Goal: Information Seeking & Learning: Learn about a topic

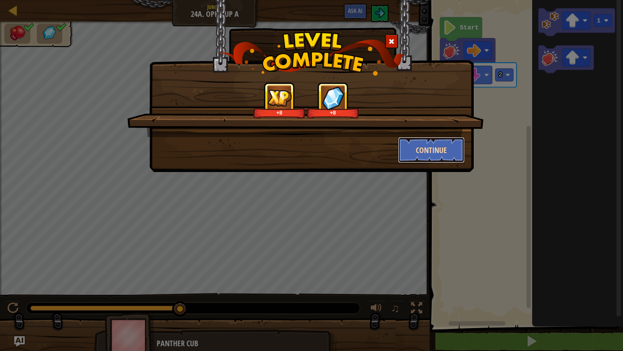
click at [408, 156] on button "Continue" at bounding box center [431, 150] width 67 height 26
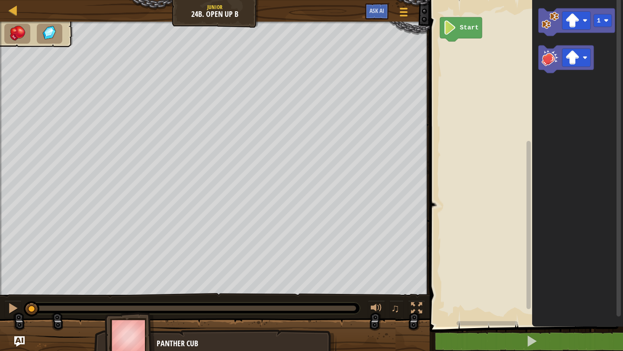
click at [223, 15] on div "Map Junior 24b. Open Up B Game Menu Ask AI" at bounding box center [215, 11] width 430 height 22
click at [9, 11] on div at bounding box center [13, 10] width 11 height 11
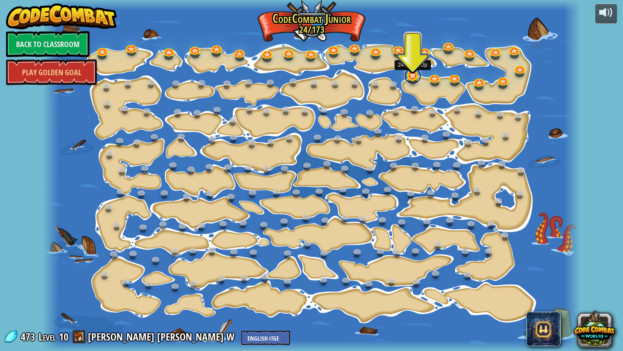
click at [412, 74] on link at bounding box center [412, 75] width 17 height 17
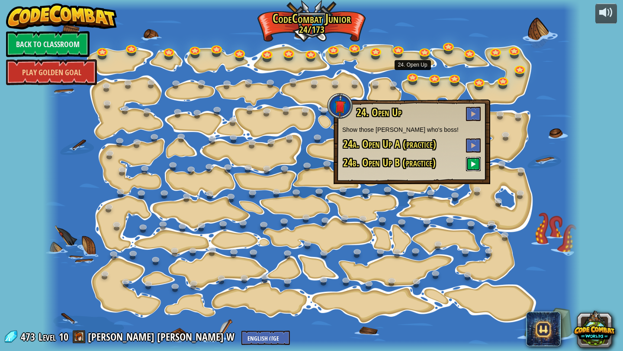
click at [475, 164] on span at bounding box center [473, 164] width 6 height 6
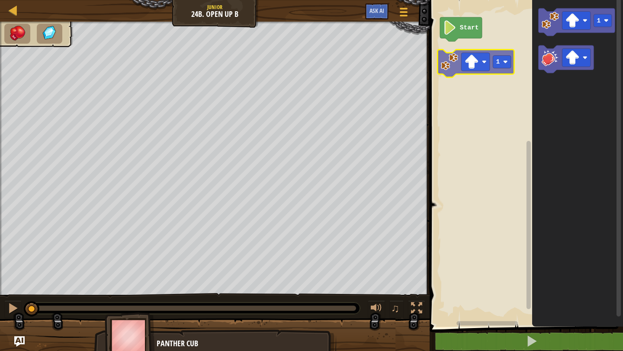
click at [454, 71] on div "Start 1 1" at bounding box center [525, 161] width 196 height 331
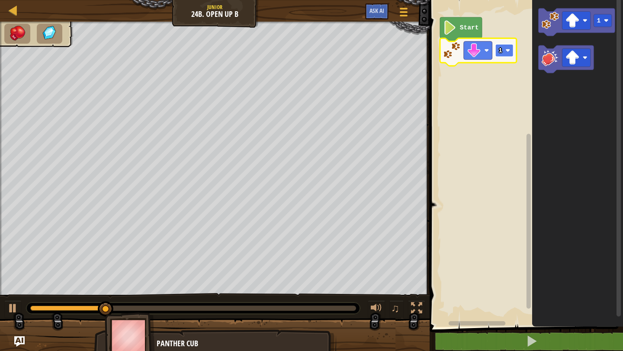
click at [505, 49] on rect "Blockly Workspace" at bounding box center [504, 50] width 18 height 13
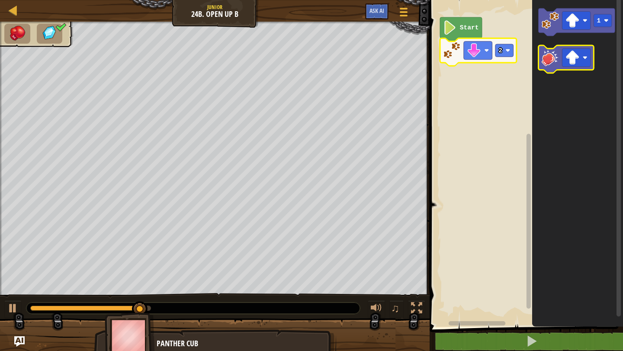
click at [555, 60] on image "Blockly Workspace" at bounding box center [550, 57] width 17 height 17
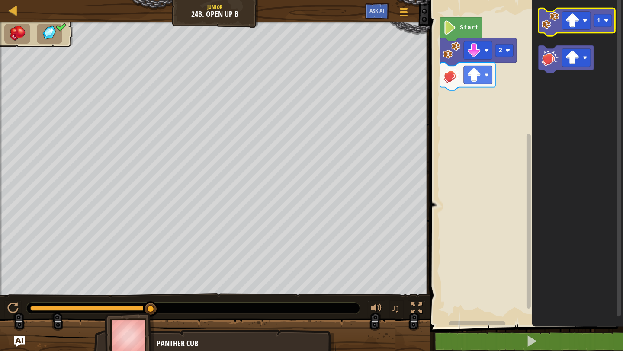
click at [548, 28] on image "Blockly Workspace" at bounding box center [550, 20] width 17 height 17
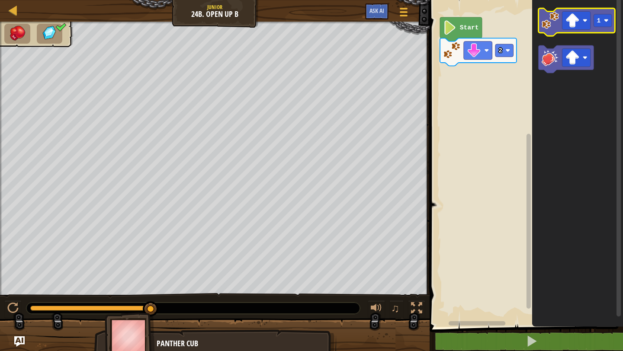
click at [549, 27] on image "Blockly Workspace" at bounding box center [550, 20] width 17 height 17
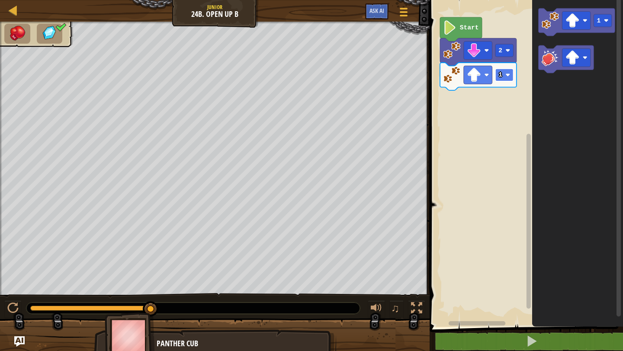
click at [506, 76] on image "Blockly Workspace" at bounding box center [508, 75] width 5 height 5
click at [454, 32] on image "Blockly Workspace" at bounding box center [449, 27] width 13 height 14
click at [482, 144] on rect "Blockly Workspace" at bounding box center [525, 161] width 196 height 331
click at [552, 145] on icon "Blockly Workspace" at bounding box center [577, 161] width 91 height 331
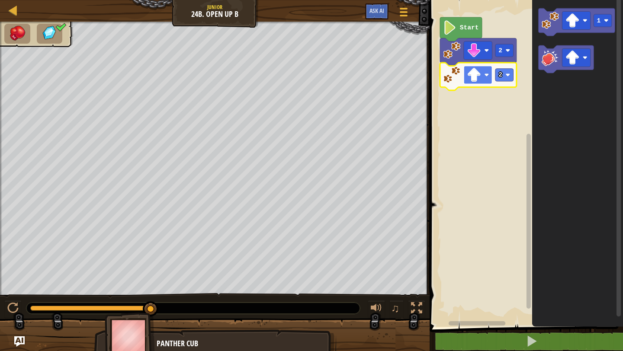
click at [479, 76] on image "Blockly Workspace" at bounding box center [474, 75] width 14 height 14
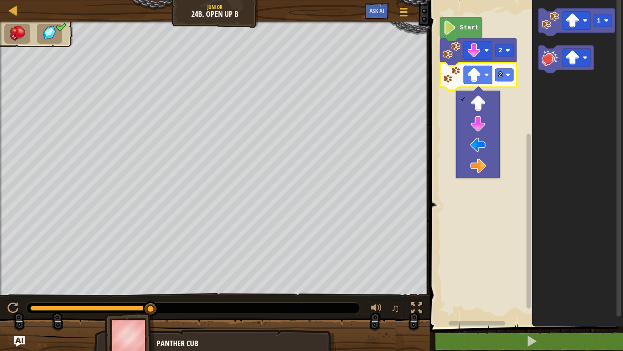
click at [448, 96] on rect "Blockly Workspace" at bounding box center [525, 161] width 196 height 331
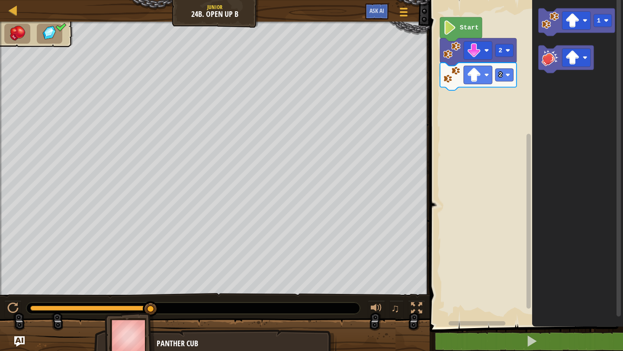
click at [447, 75] on image "Blockly Workspace" at bounding box center [451, 74] width 17 height 17
click at [447, 34] on image "Blockly Workspace" at bounding box center [449, 27] width 13 height 14
click at [18, 14] on link "Map" at bounding box center [19, 11] width 4 height 12
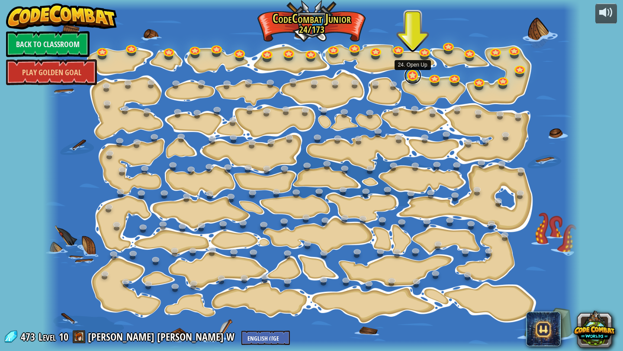
click at [413, 78] on link at bounding box center [412, 75] width 17 height 17
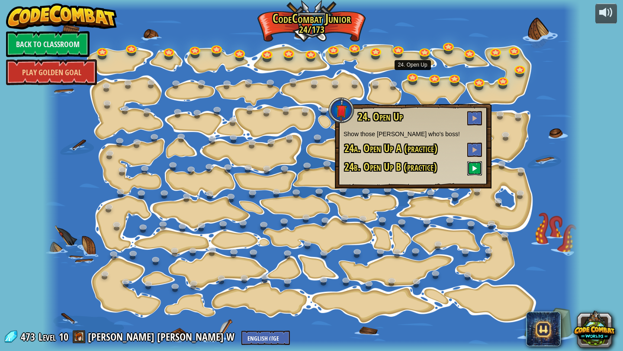
click at [470, 172] on button at bounding box center [474, 168] width 15 height 14
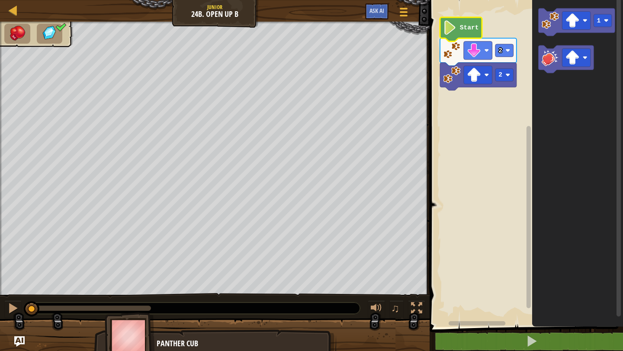
click at [443, 24] on icon "Blockly Workspace" at bounding box center [461, 29] width 42 height 24
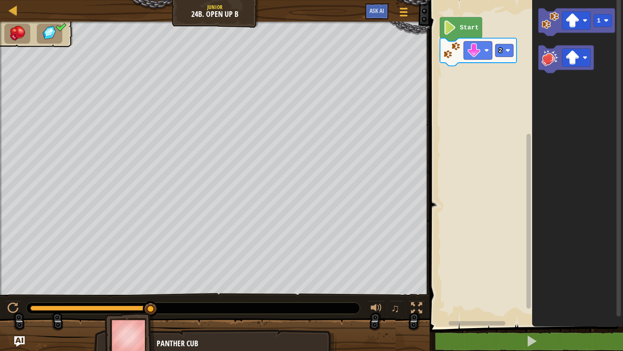
drag, startPoint x: 152, startPoint y: 312, endPoint x: 186, endPoint y: 308, distance: 34.0
click at [349, 311] on div at bounding box center [193, 308] width 334 height 11
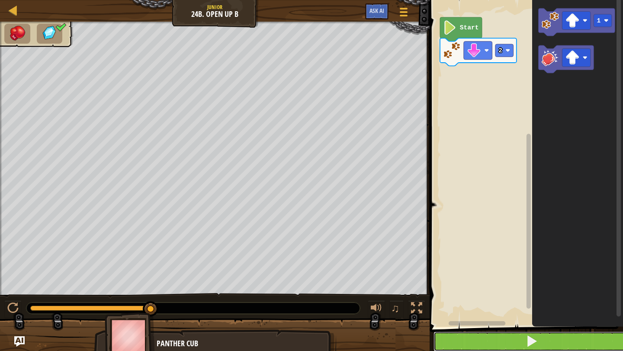
click at [530, 345] on span at bounding box center [532, 341] width 12 height 12
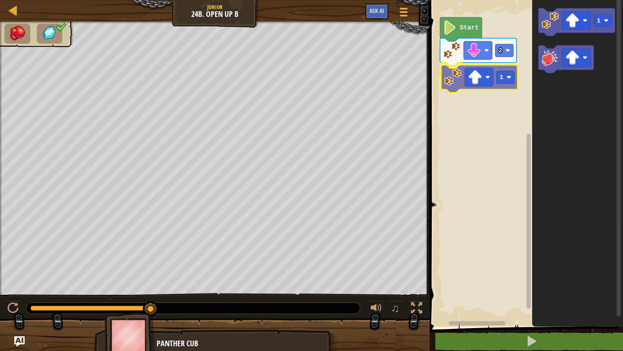
click at [452, 87] on div "Start 2 1 1 1" at bounding box center [525, 161] width 196 height 331
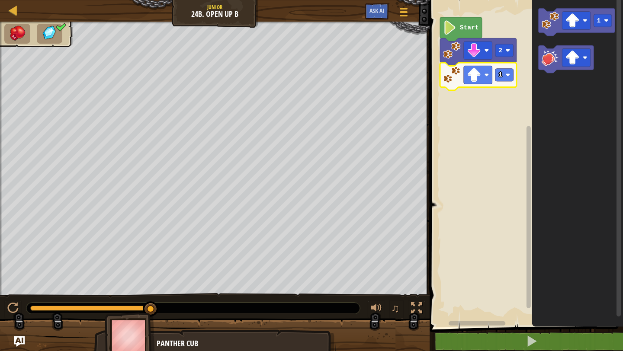
click at [514, 81] on icon "Blockly Workspace" at bounding box center [478, 77] width 77 height 28
click at [511, 80] on rect "Blockly Workspace" at bounding box center [504, 75] width 18 height 13
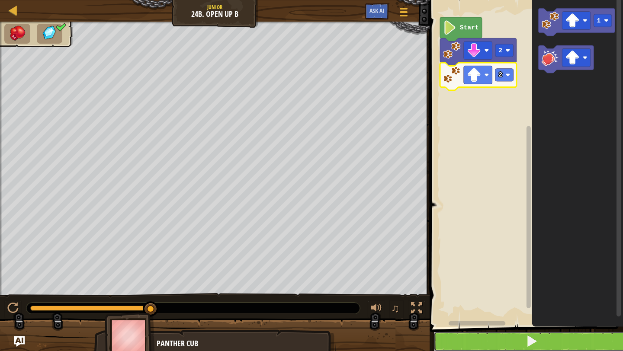
click at [509, 349] on button at bounding box center [532, 342] width 196 height 20
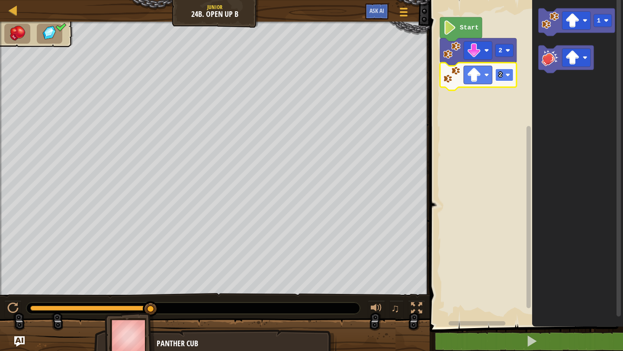
click at [504, 71] on rect "Blockly Workspace" at bounding box center [504, 75] width 18 height 13
click at [511, 78] on rect "Blockly Workspace" at bounding box center [504, 75] width 18 height 13
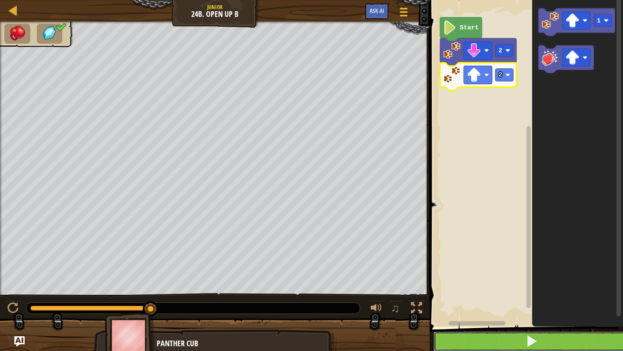
click at [493, 340] on button at bounding box center [532, 342] width 196 height 20
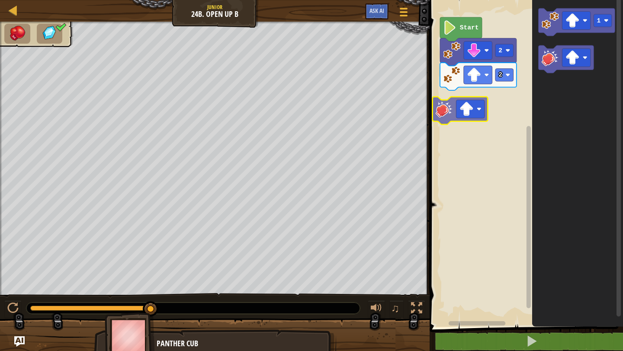
click at [441, 110] on div "Start 2 2 1" at bounding box center [525, 161] width 196 height 331
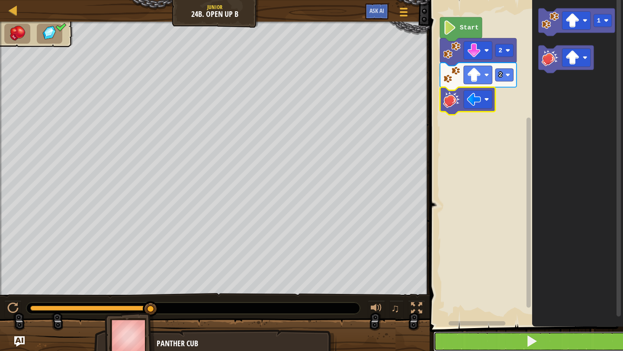
click at [509, 340] on button at bounding box center [532, 342] width 196 height 20
click at [473, 341] on button at bounding box center [532, 342] width 196 height 20
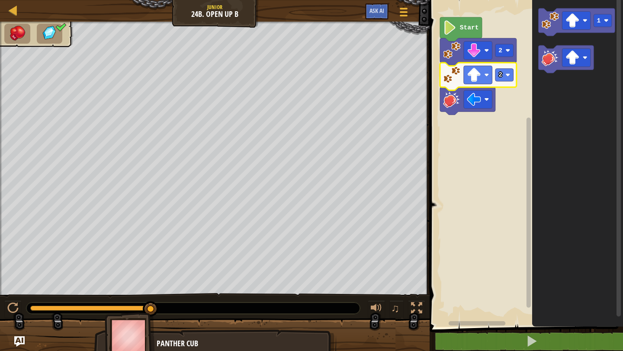
click at [451, 87] on icon "Blockly Workspace" at bounding box center [478, 77] width 77 height 28
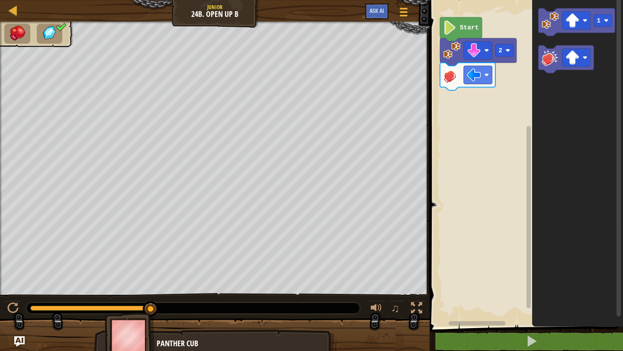
click at [451, 87] on icon "Blockly Workspace" at bounding box center [467, 77] width 55 height 28
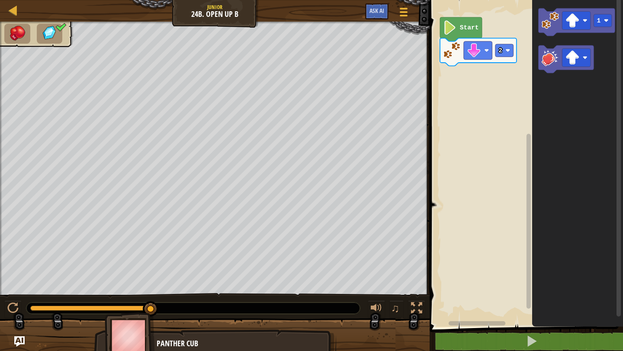
click at [451, 32] on image "Blockly Workspace" at bounding box center [449, 27] width 13 height 14
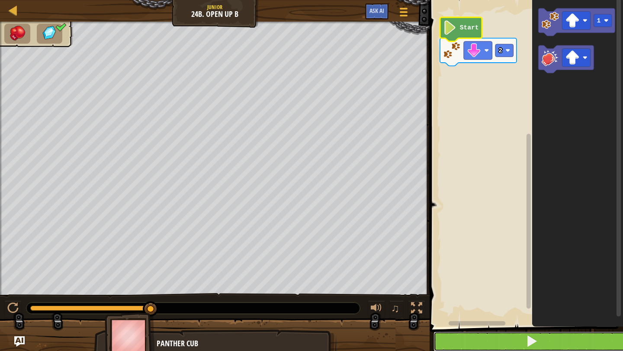
click at [472, 337] on button at bounding box center [532, 342] width 196 height 20
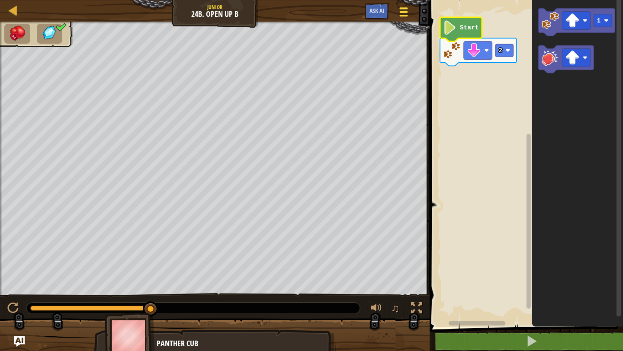
click at [405, 15] on span at bounding box center [404, 16] width 8 height 2
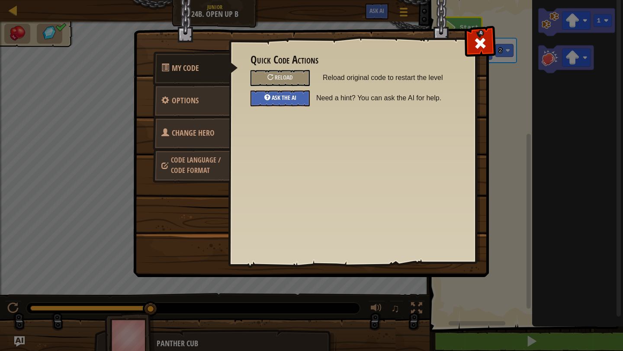
click at [292, 99] on span "Ask the AI" at bounding box center [284, 97] width 25 height 8
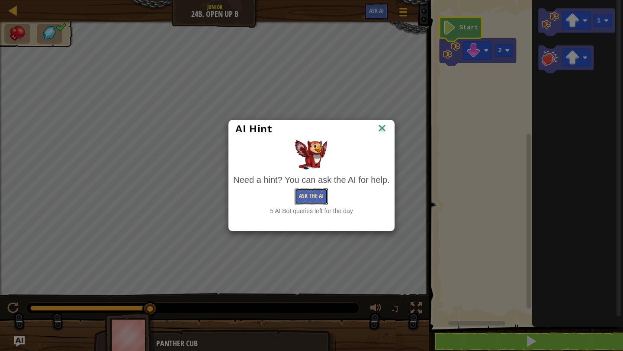
click at [317, 196] on button "Ask the AI" at bounding box center [311, 197] width 33 height 16
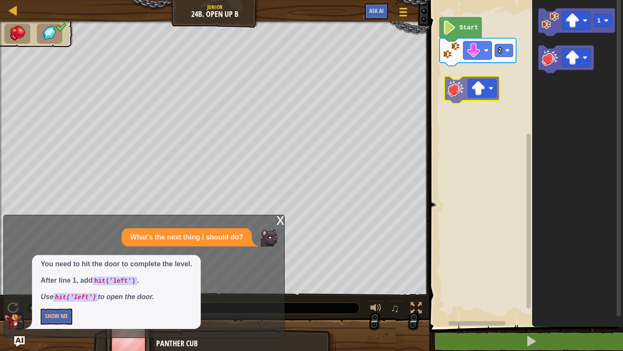
click at [446, 83] on div "Start 2 1" at bounding box center [525, 161] width 196 height 331
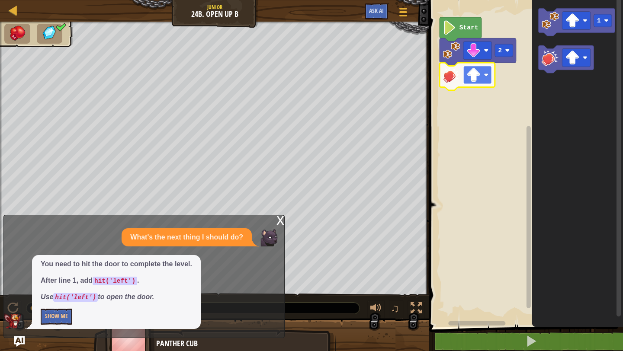
click at [486, 79] on rect "Blockly Workspace" at bounding box center [477, 75] width 29 height 18
click at [64, 313] on button "Show Me" at bounding box center [57, 317] width 32 height 16
click at [50, 319] on button "Hide" at bounding box center [51, 317] width 20 height 16
click at [50, 319] on button "Show Me" at bounding box center [57, 317] width 32 height 16
click at [50, 319] on button "Hide" at bounding box center [51, 317] width 20 height 16
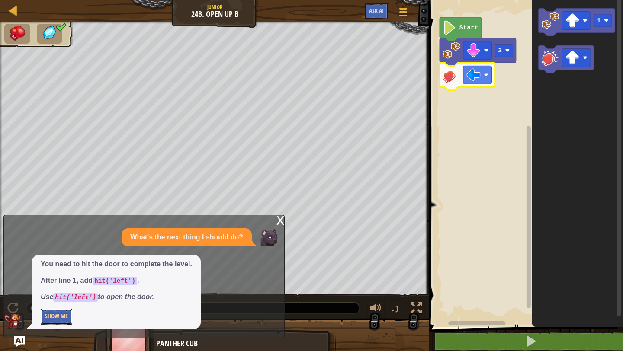
click at [50, 319] on button "Show Me" at bounding box center [57, 317] width 32 height 16
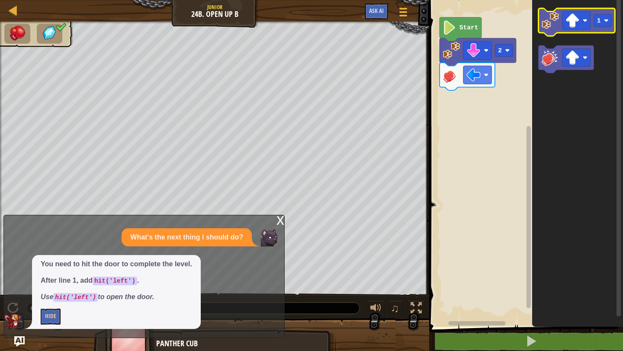
click at [547, 29] on image "Blockly Workspace" at bounding box center [550, 20] width 17 height 17
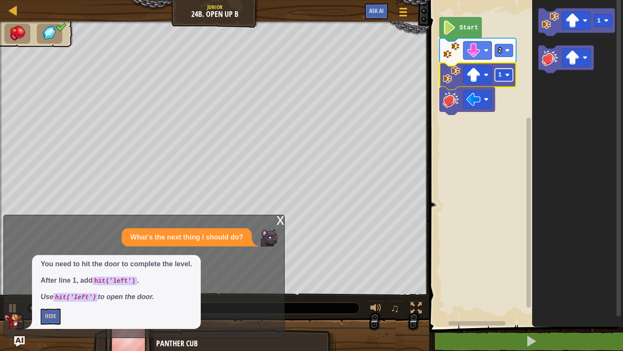
click at [502, 77] on rect "Blockly Workspace" at bounding box center [504, 75] width 18 height 13
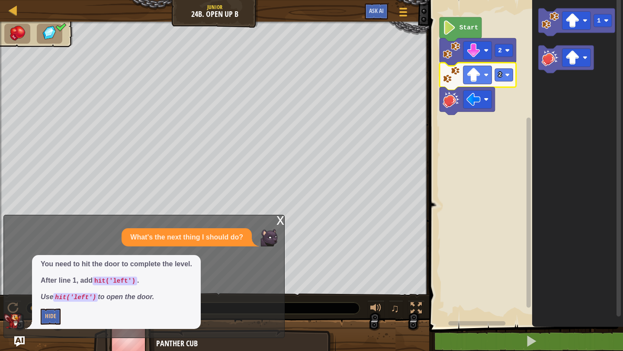
click at [280, 222] on div "x" at bounding box center [280, 219] width 8 height 9
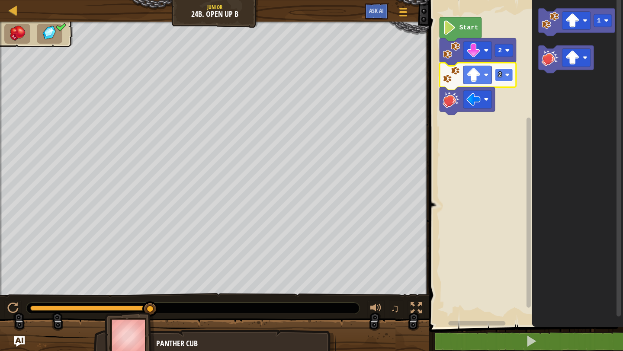
click at [507, 78] on rect "Blockly Workspace" at bounding box center [504, 75] width 18 height 13
click at [461, 36] on icon "Blockly Workspace" at bounding box center [461, 29] width 42 height 24
click at [517, 331] on span at bounding box center [527, 152] width 201 height 362
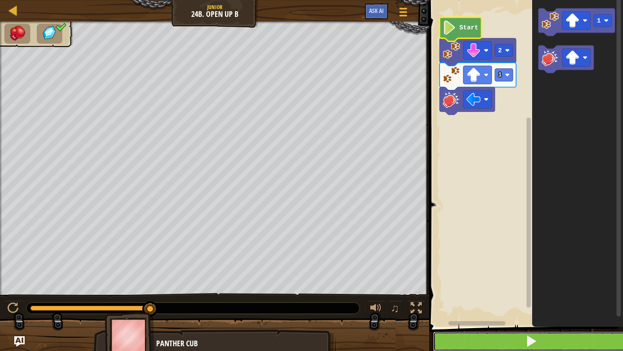
click at [520, 341] on button at bounding box center [531, 342] width 196 height 20
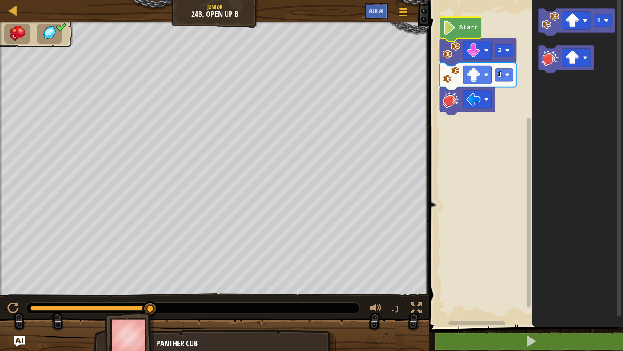
click at [18, 26] on img at bounding box center [17, 33] width 18 height 15
click at [20, 35] on img at bounding box center [17, 33] width 18 height 15
click at [49, 36] on img at bounding box center [50, 33] width 18 height 16
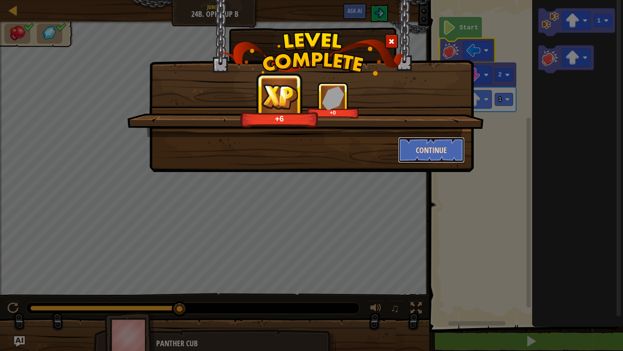
click at [440, 154] on button "Continue" at bounding box center [431, 150] width 67 height 26
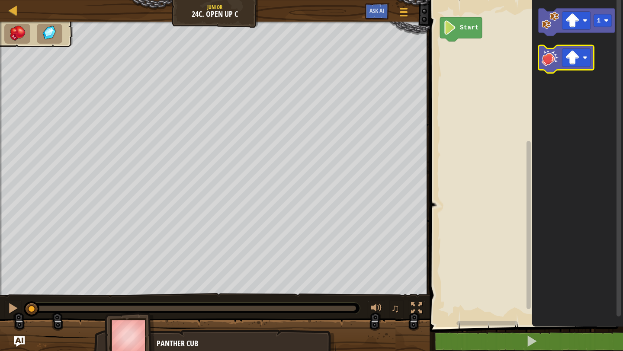
click at [544, 64] on image "Blockly Workspace" at bounding box center [550, 57] width 17 height 17
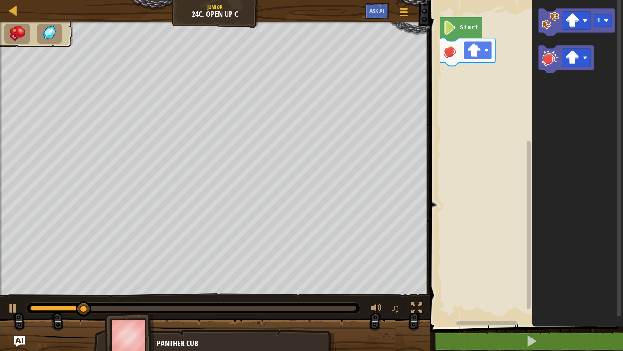
click at [485, 50] on image "Blockly Workspace" at bounding box center [487, 50] width 5 height 5
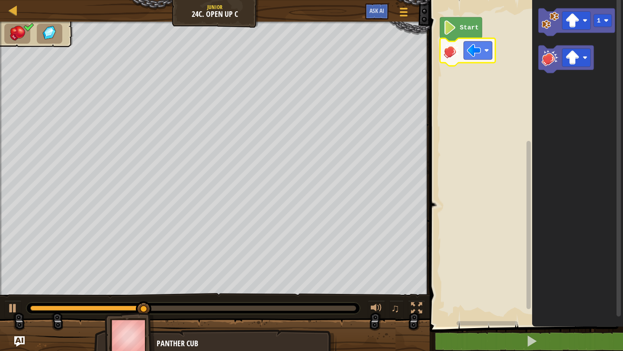
click at [553, 30] on icon "Blockly Workspace" at bounding box center [577, 22] width 77 height 28
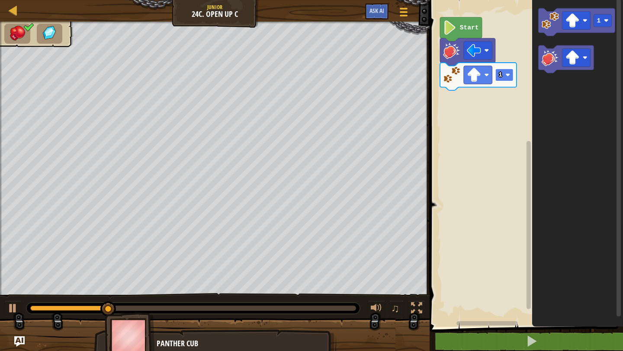
click at [510, 69] on rect "Blockly Workspace" at bounding box center [504, 75] width 18 height 13
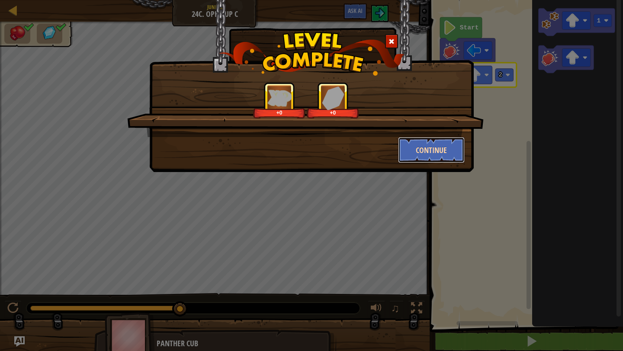
click at [435, 152] on button "Continue" at bounding box center [431, 150] width 67 height 26
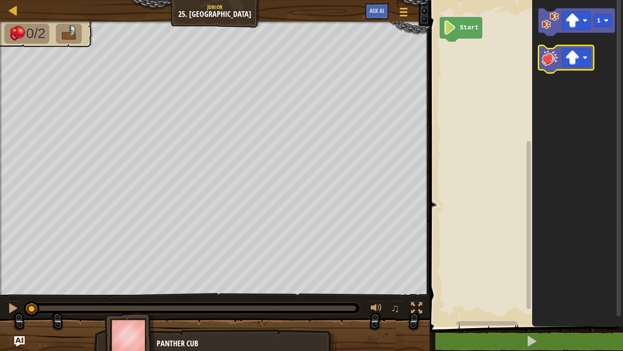
click at [540, 60] on icon "Blockly Workspace" at bounding box center [566, 59] width 55 height 28
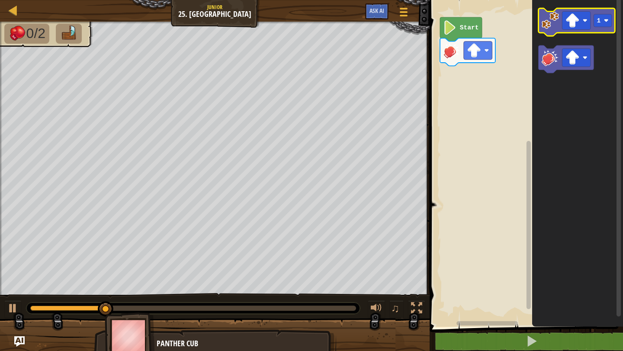
click at [551, 24] on image "Blockly Workspace" at bounding box center [550, 20] width 17 height 17
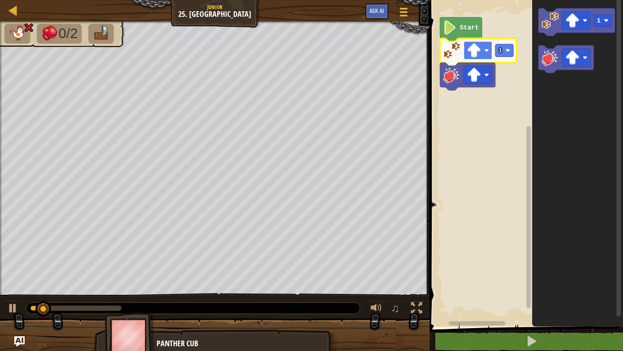
click at [485, 50] on image "Blockly Workspace" at bounding box center [487, 50] width 5 height 5
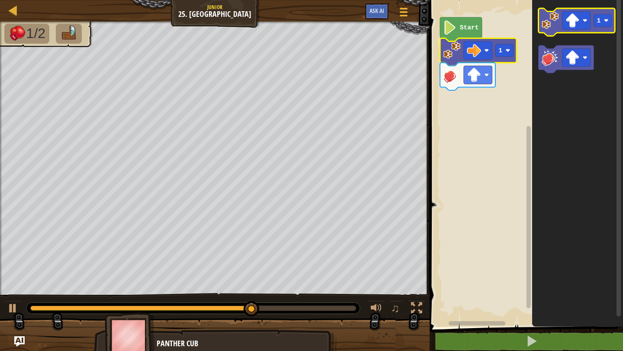
click at [545, 29] on icon "Blockly Workspace" at bounding box center [577, 22] width 77 height 28
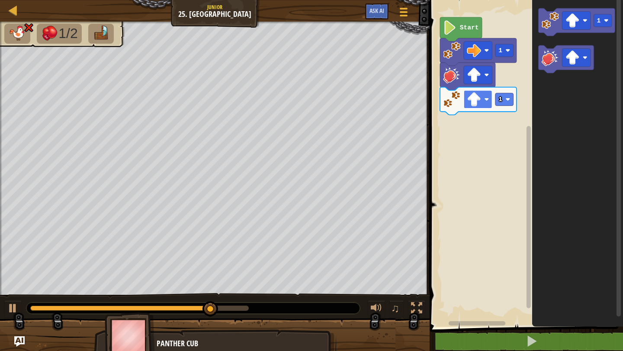
click at [489, 104] on rect "Blockly Workspace" at bounding box center [478, 99] width 29 height 18
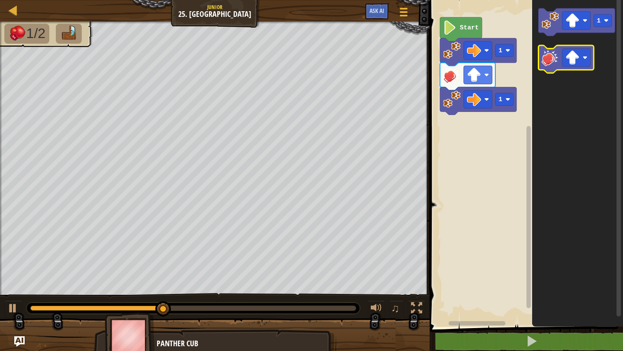
click at [553, 57] on image "Blockly Workspace" at bounding box center [550, 57] width 17 height 17
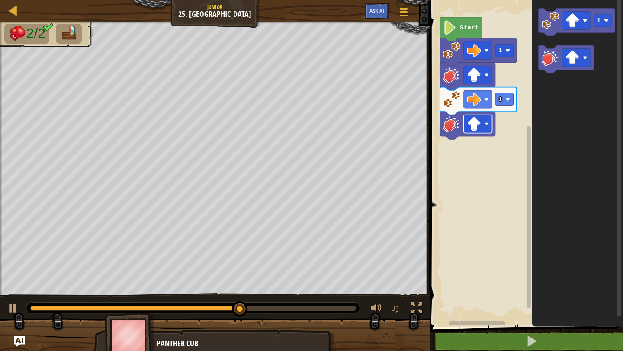
click at [490, 126] on rect "Blockly Workspace" at bounding box center [478, 124] width 29 height 18
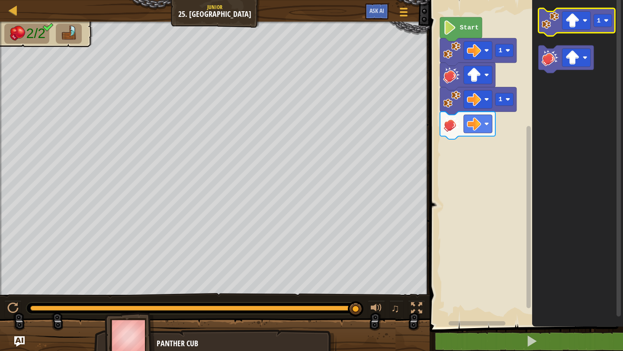
click at [549, 32] on icon "Blockly Workspace" at bounding box center [577, 22] width 77 height 28
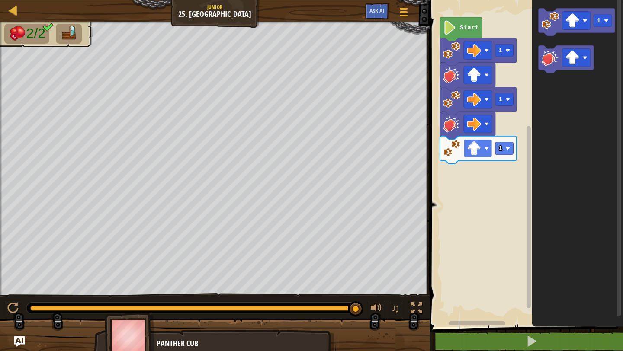
click at [483, 146] on rect "Blockly Workspace" at bounding box center [478, 148] width 29 height 18
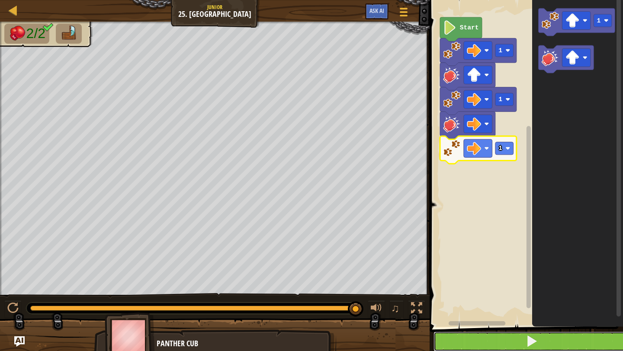
click at [514, 337] on button at bounding box center [532, 342] width 196 height 20
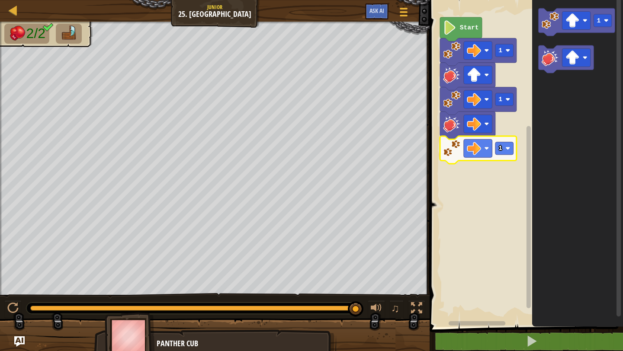
click at [367, 20] on div "Game Menu Ask AI" at bounding box center [388, 13] width 54 height 20
click at [371, 13] on span "Ask AI" at bounding box center [376, 10] width 15 height 8
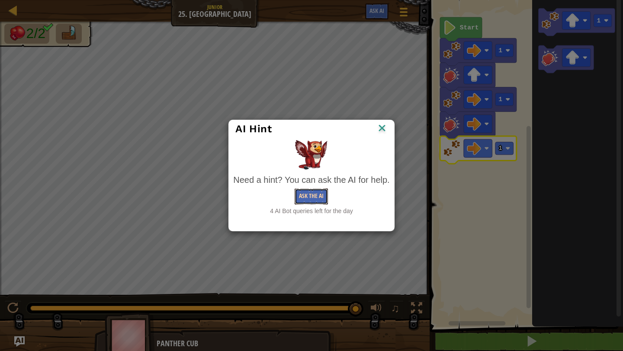
click at [320, 198] on button "Ask the AI" at bounding box center [311, 197] width 33 height 16
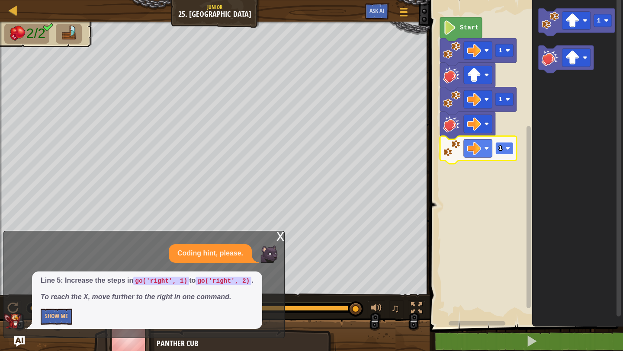
click at [507, 151] on rect "Blockly Workspace" at bounding box center [504, 148] width 18 height 13
click at [283, 235] on div "x" at bounding box center [280, 235] width 8 height 9
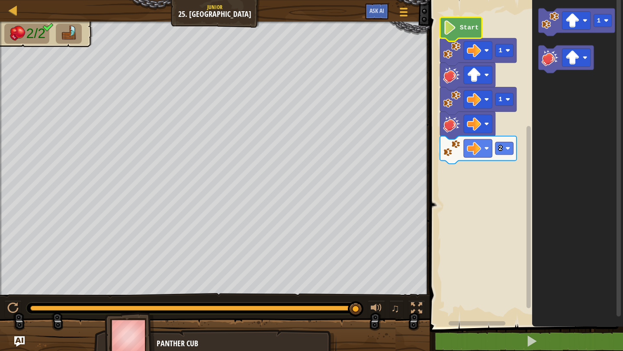
click at [449, 25] on image "Blockly Workspace" at bounding box center [449, 27] width 13 height 14
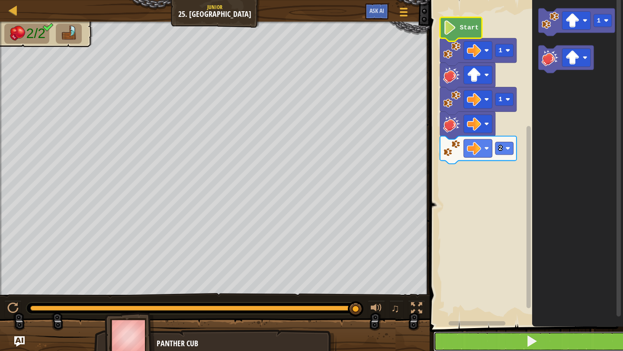
click at [509, 344] on button at bounding box center [532, 342] width 196 height 20
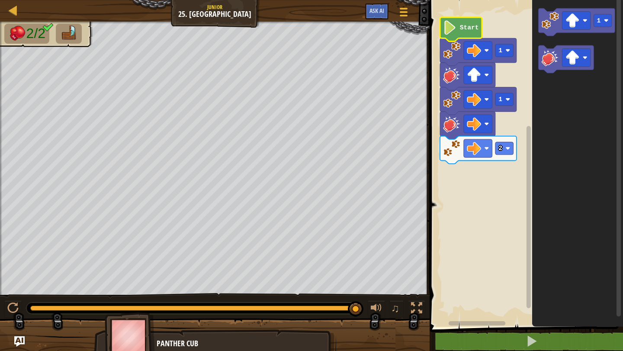
click at [508, 156] on icon "Blockly Workspace" at bounding box center [478, 150] width 77 height 28
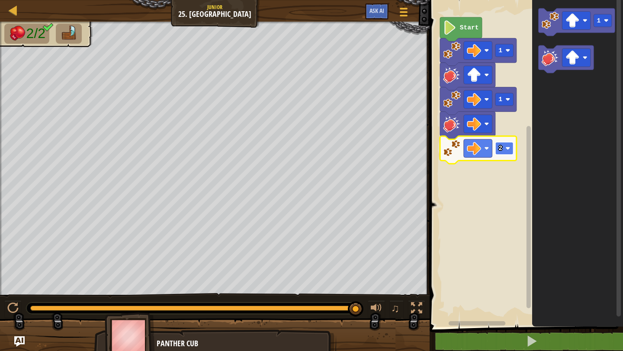
click at [508, 149] on image "Blockly Workspace" at bounding box center [508, 148] width 5 height 5
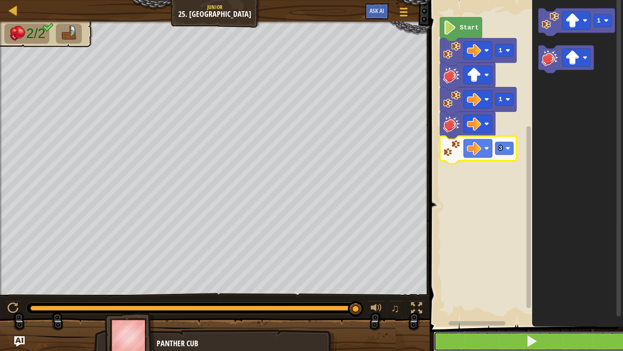
click at [469, 350] on button at bounding box center [532, 342] width 196 height 20
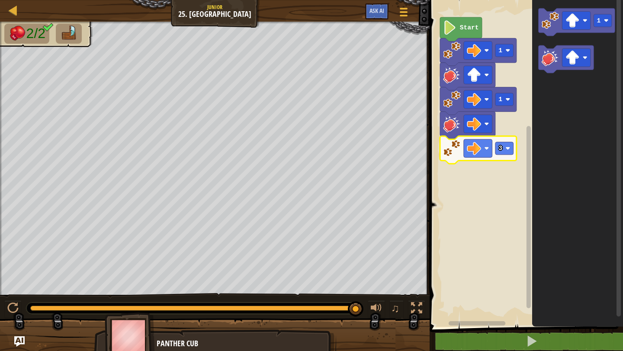
click at [379, 22] on div "Game Menu Ask AI" at bounding box center [388, 13] width 54 height 20
click at [376, 15] on button "Ask AI" at bounding box center [376, 11] width 23 height 16
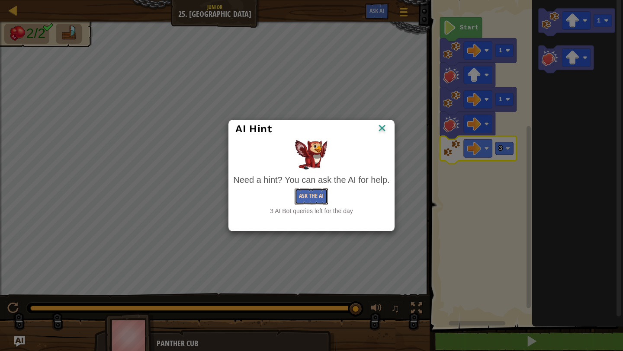
click at [302, 194] on button "Ask the AI" at bounding box center [311, 197] width 33 height 16
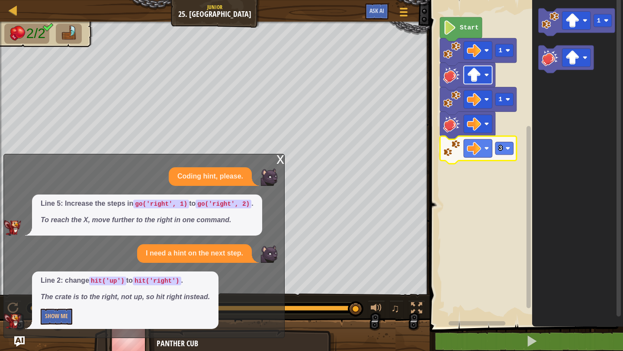
click at [483, 71] on rect "Blockly Workspace" at bounding box center [478, 75] width 29 height 18
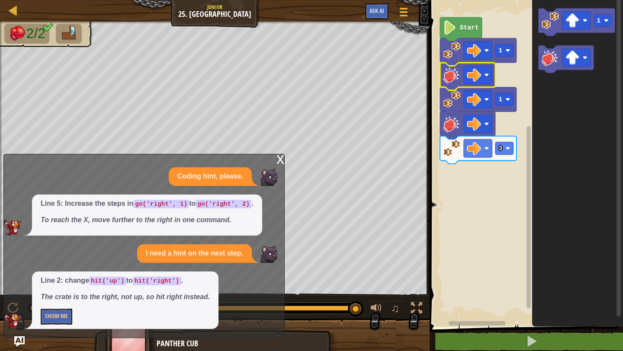
click at [279, 159] on div "x" at bounding box center [280, 158] width 8 height 9
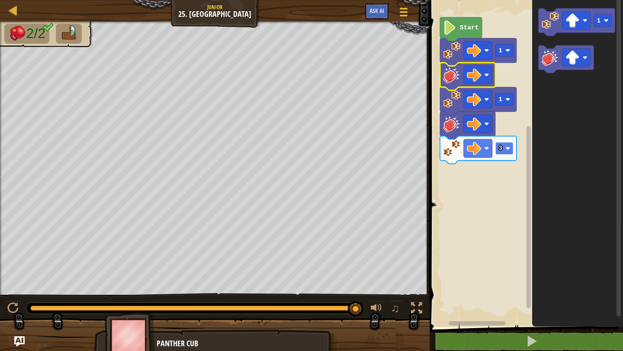
click at [508, 149] on image "Blockly Workspace" at bounding box center [508, 148] width 5 height 5
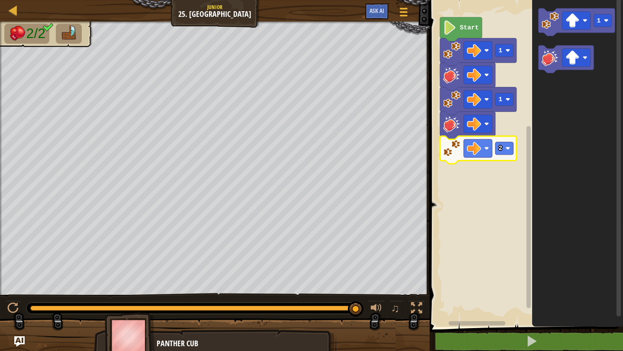
click at [443, 32] on image "Blockly Workspace" at bounding box center [449, 27] width 13 height 14
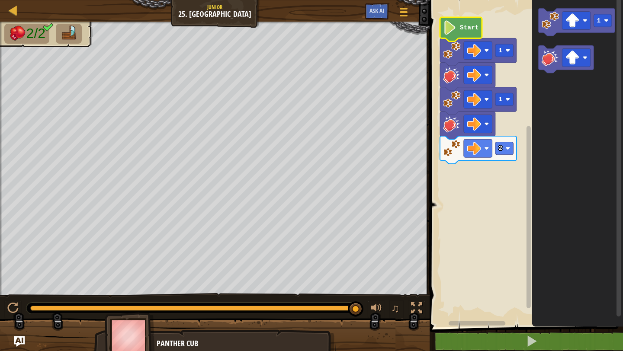
click at [451, 28] on image "Blockly Workspace" at bounding box center [449, 27] width 13 height 14
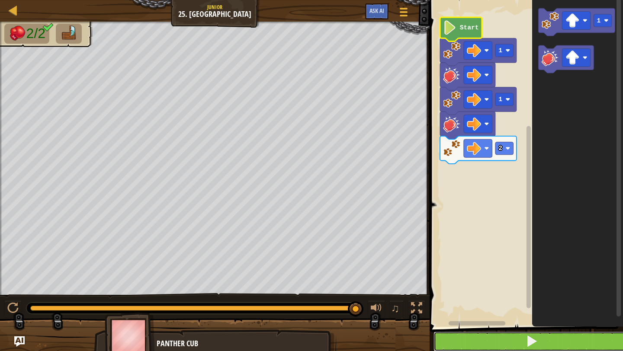
click at [508, 337] on button at bounding box center [532, 342] width 196 height 20
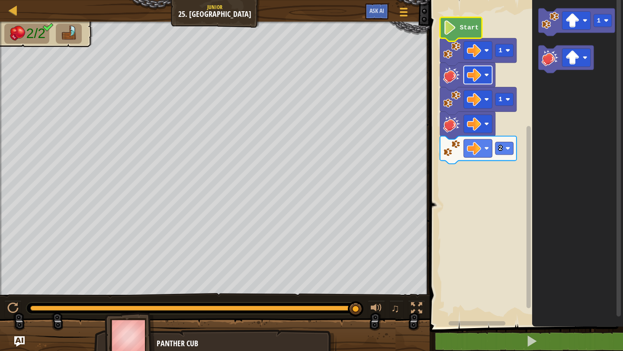
click at [481, 81] on image "Blockly Workspace" at bounding box center [474, 75] width 14 height 14
click at [375, 21] on div "Game Menu Ask AI" at bounding box center [388, 13] width 54 height 20
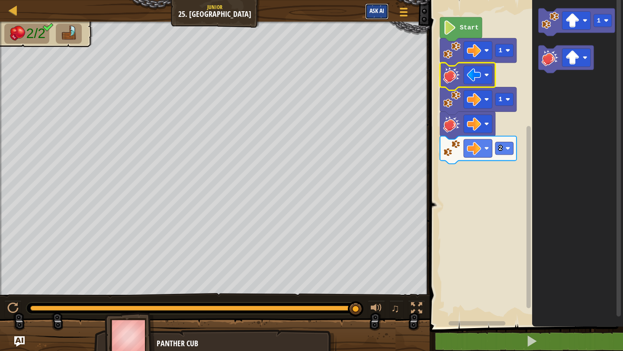
click at [372, 13] on span "Ask AI" at bounding box center [376, 10] width 15 height 8
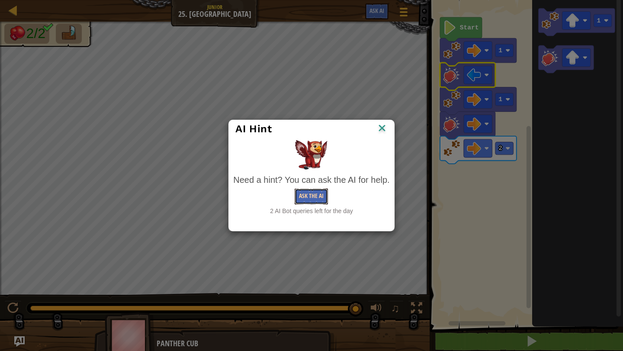
click at [305, 201] on button "Ask the AI" at bounding box center [311, 197] width 33 height 16
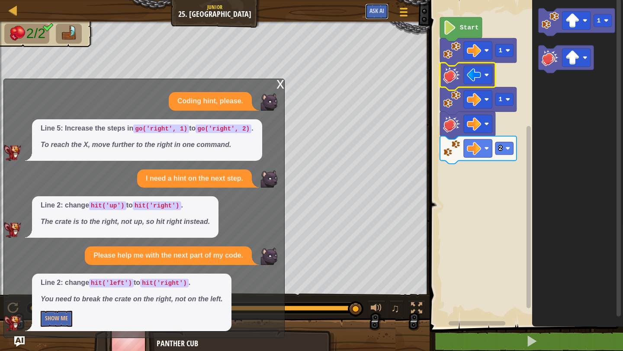
scroll to position [2, 0]
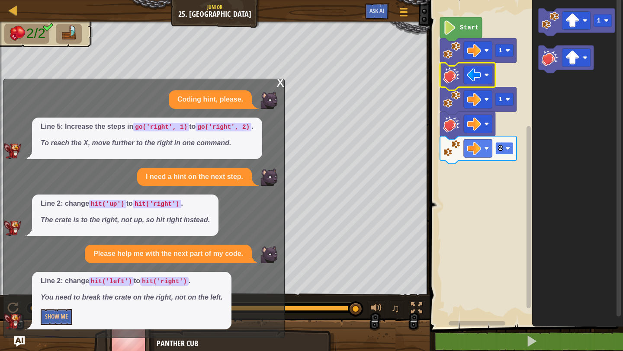
click at [504, 149] on rect "Blockly Workspace" at bounding box center [504, 148] width 18 height 13
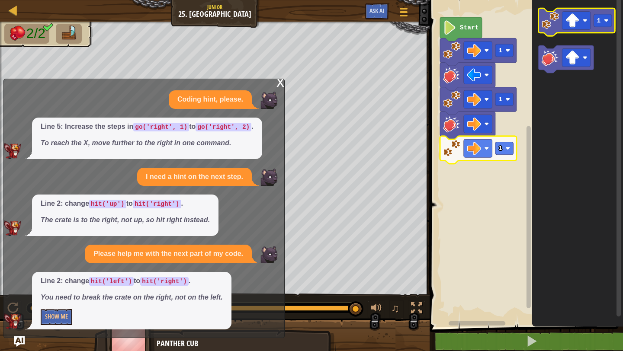
click at [549, 28] on image "Blockly Workspace" at bounding box center [550, 20] width 17 height 17
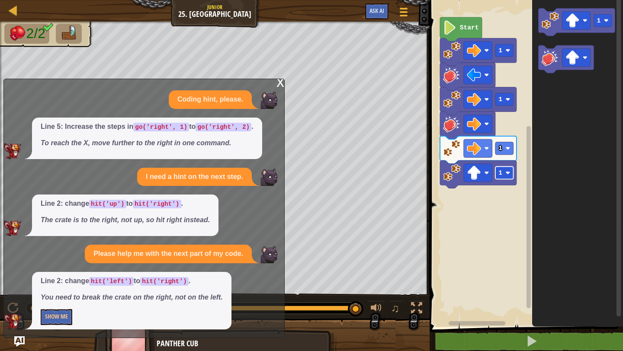
click at [506, 173] on image "Blockly Workspace" at bounding box center [508, 172] width 5 height 5
click at [508, 154] on rect "Blockly Workspace" at bounding box center [504, 148] width 18 height 13
click at [475, 179] on image "Blockly Workspace" at bounding box center [474, 173] width 14 height 14
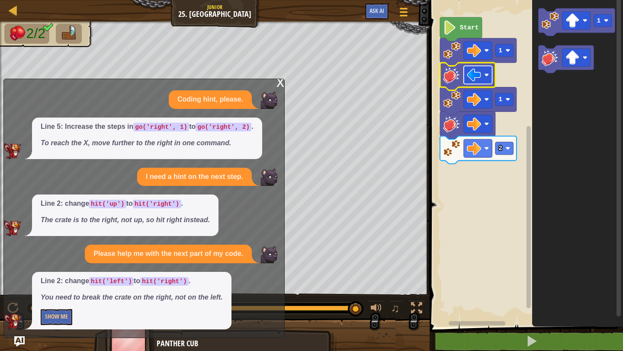
click at [487, 77] on rect "Blockly Workspace" at bounding box center [478, 75] width 29 height 18
click at [475, 75] on image "Blockly Workspace" at bounding box center [474, 75] width 14 height 14
click at [278, 84] on div "x" at bounding box center [280, 81] width 8 height 9
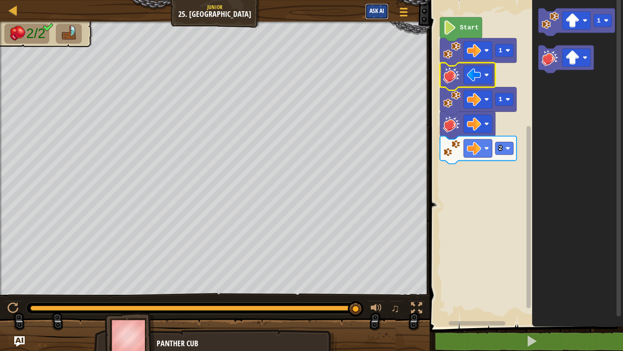
click at [376, 15] on button "Ask AI" at bounding box center [376, 11] width 23 height 16
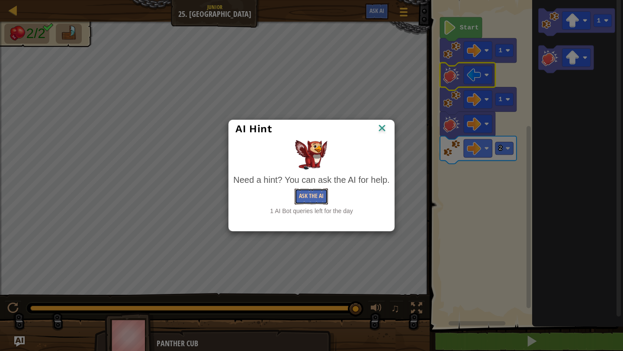
click at [312, 194] on button "Ask the AI" at bounding box center [311, 197] width 33 height 16
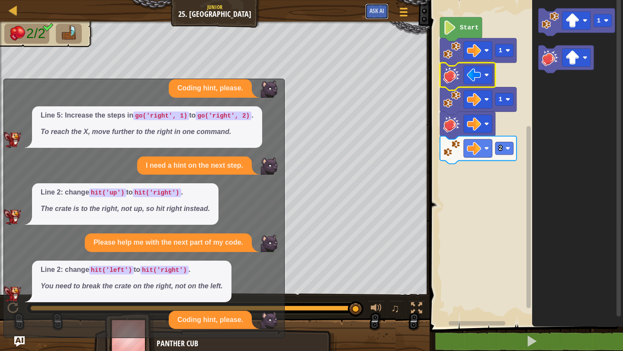
scroll to position [89, 0]
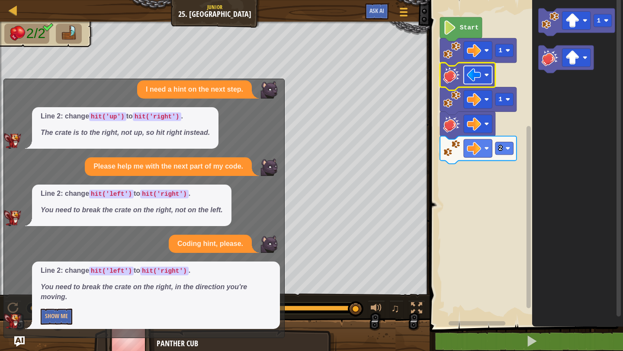
click at [481, 75] on rect "Blockly Workspace" at bounding box center [478, 75] width 29 height 18
click at [61, 313] on button "Show Me" at bounding box center [57, 317] width 32 height 16
click at [51, 316] on button "Hide" at bounding box center [51, 317] width 20 height 16
click at [276, 101] on div "Coding hint, please. Line 5: Increase the steps in go('right', 1) to go('right'…" at bounding box center [142, 166] width 276 height 326
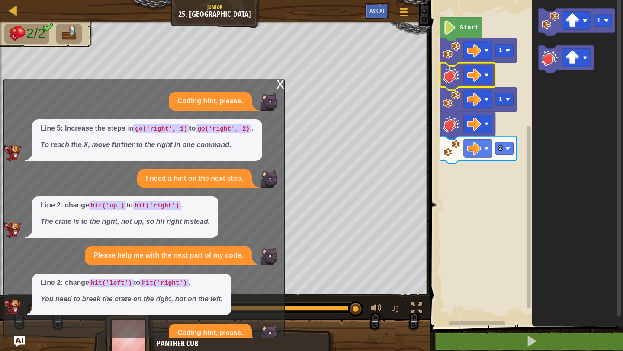
click at [277, 83] on div "x" at bounding box center [280, 83] width 8 height 9
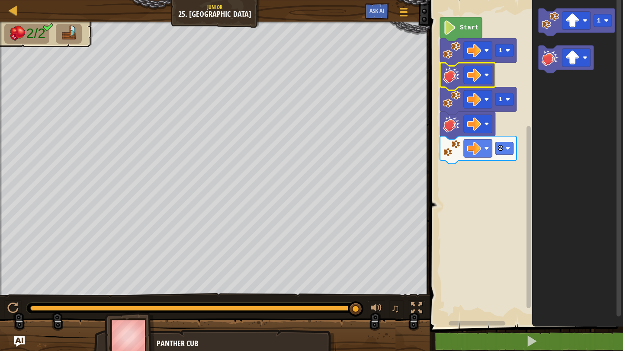
click at [452, 31] on image "Blockly Workspace" at bounding box center [449, 27] width 13 height 14
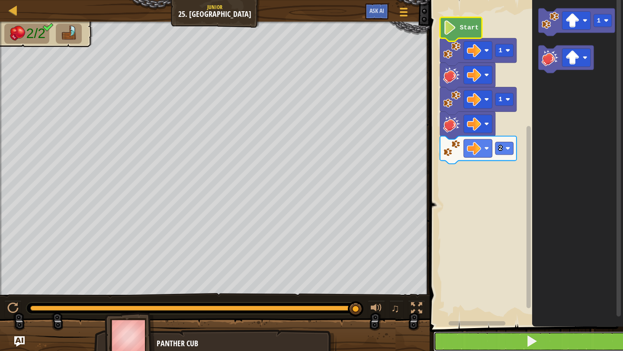
click at [498, 344] on button at bounding box center [532, 342] width 196 height 20
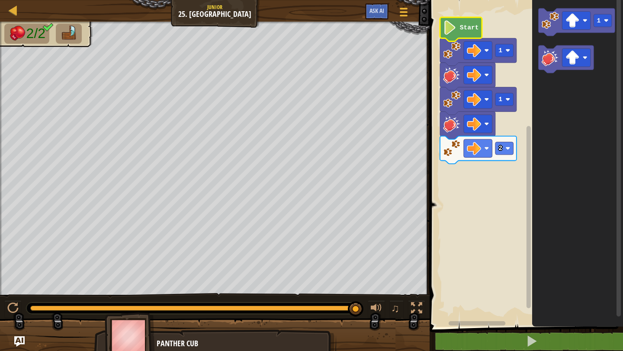
click at [67, 40] on img at bounding box center [69, 33] width 18 height 15
click at [546, 26] on image "Blockly Workspace" at bounding box center [550, 20] width 17 height 17
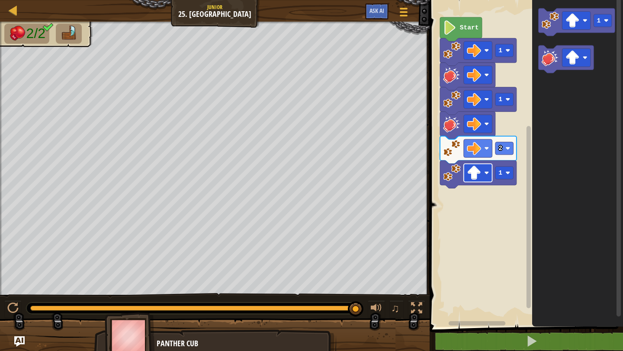
click at [489, 176] on rect "Blockly Workspace" at bounding box center [478, 173] width 29 height 18
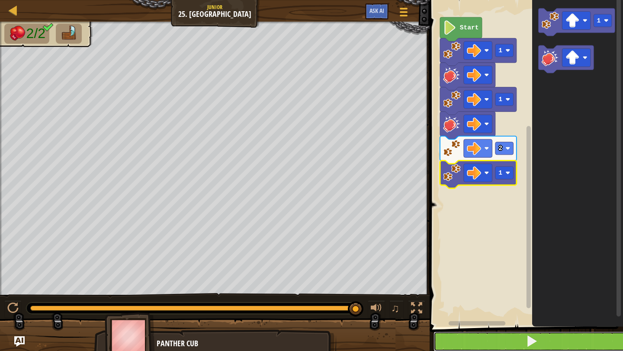
click at [483, 334] on button at bounding box center [532, 342] width 196 height 20
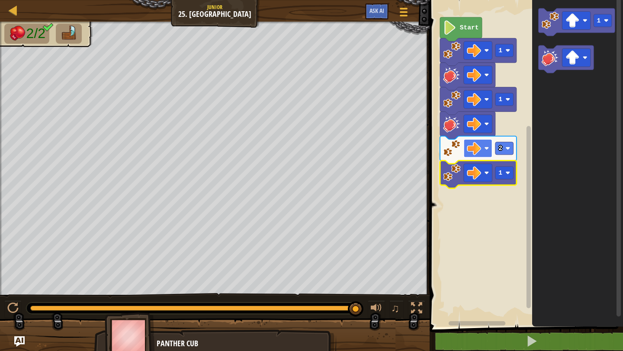
click at [480, 147] on image "Blockly Workspace" at bounding box center [474, 148] width 14 height 14
click at [489, 176] on rect "Blockly Workspace" at bounding box center [478, 173] width 29 height 18
click at [505, 175] on rect "Blockly Workspace" at bounding box center [504, 173] width 18 height 13
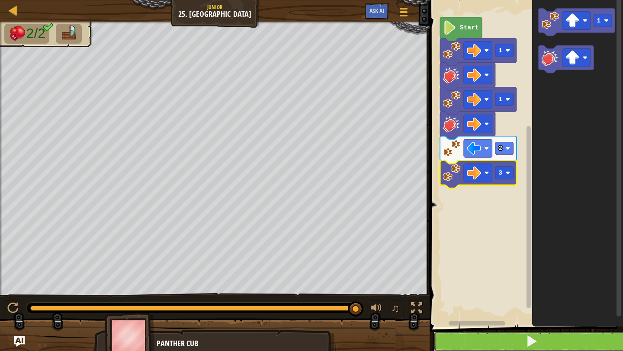
click at [479, 343] on button at bounding box center [532, 342] width 196 height 20
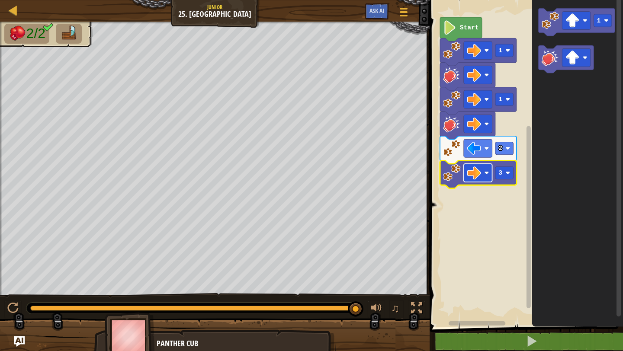
click at [485, 175] on image "Blockly Workspace" at bounding box center [487, 172] width 5 height 5
click at [506, 175] on image "Blockly Workspace" at bounding box center [508, 172] width 5 height 5
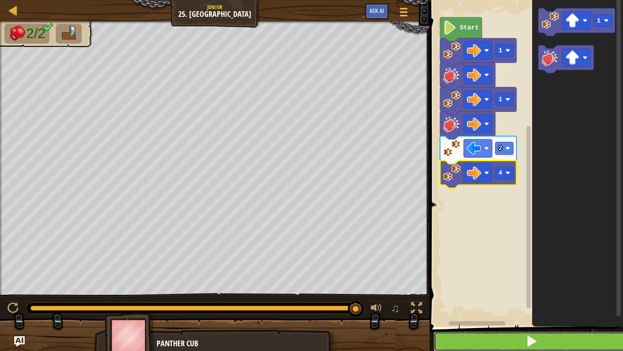
click at [490, 341] on button at bounding box center [532, 342] width 196 height 20
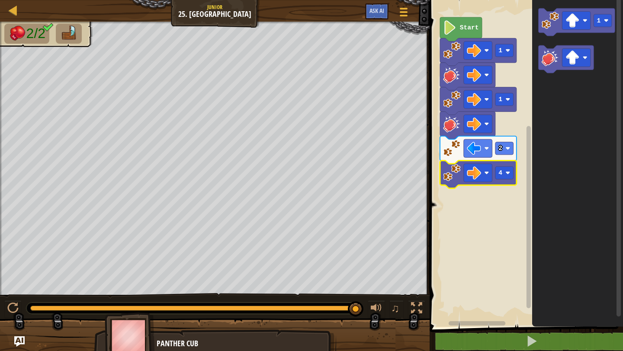
click at [463, 167] on icon "Blockly Workspace" at bounding box center [478, 175] width 77 height 28
click at [482, 150] on rect "Blockly Workspace" at bounding box center [478, 148] width 29 height 18
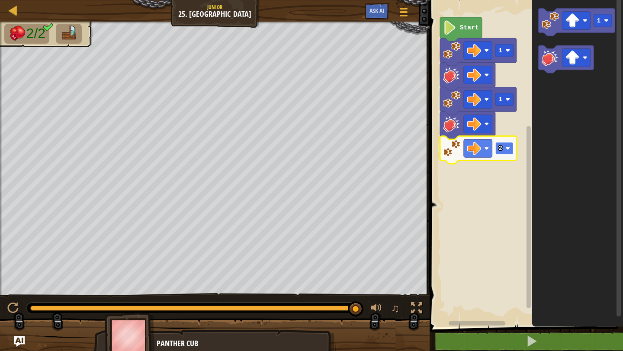
click at [508, 150] on image "Blockly Workspace" at bounding box center [508, 148] width 5 height 5
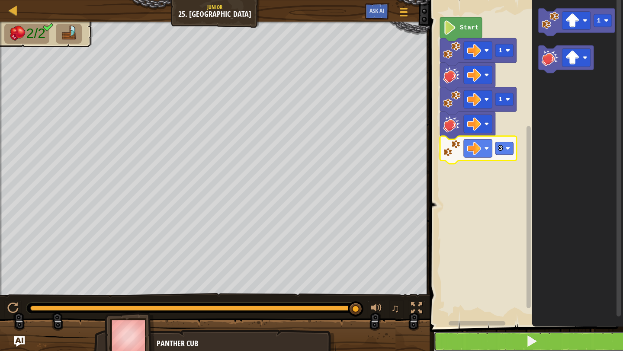
click at [504, 338] on button at bounding box center [532, 342] width 196 height 20
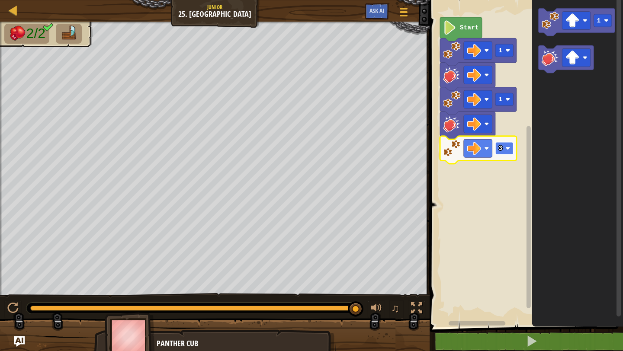
click at [511, 146] on rect "Blockly Workspace" at bounding box center [504, 148] width 18 height 13
click at [458, 28] on icon "Blockly Workspace" at bounding box center [461, 29] width 42 height 24
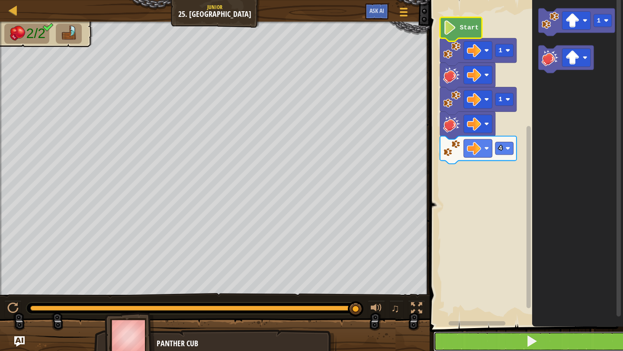
click at [492, 342] on button at bounding box center [532, 342] width 196 height 20
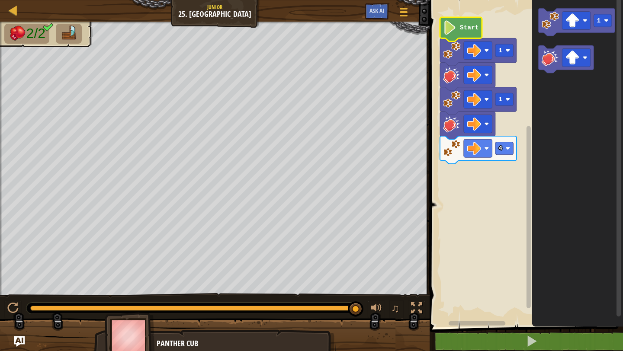
click at [461, 31] on text "Start" at bounding box center [469, 27] width 19 height 7
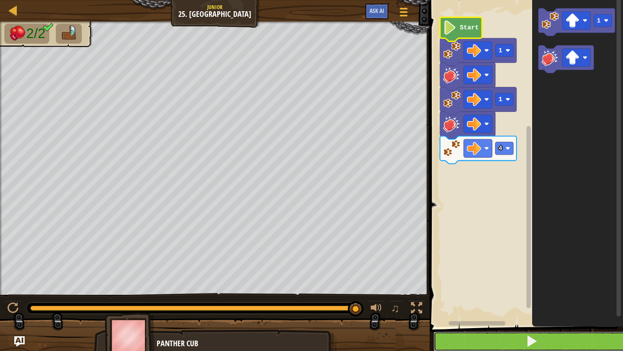
click at [524, 338] on button at bounding box center [532, 342] width 196 height 20
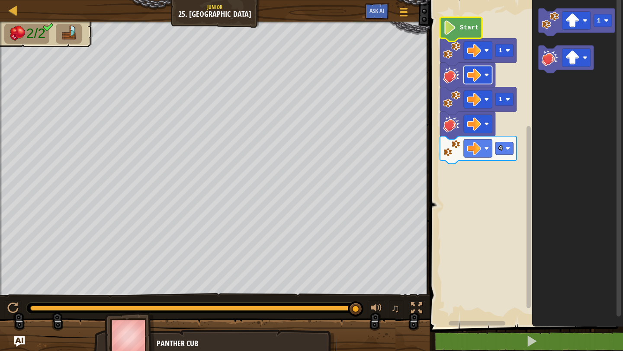
click at [483, 74] on rect "Blockly Workspace" at bounding box center [478, 75] width 29 height 18
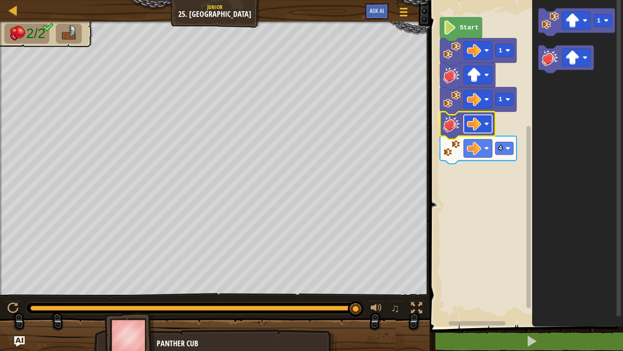
click at [475, 123] on image "Blockly Workspace" at bounding box center [474, 124] width 14 height 14
click at [502, 147] on text "4" at bounding box center [501, 148] width 4 height 7
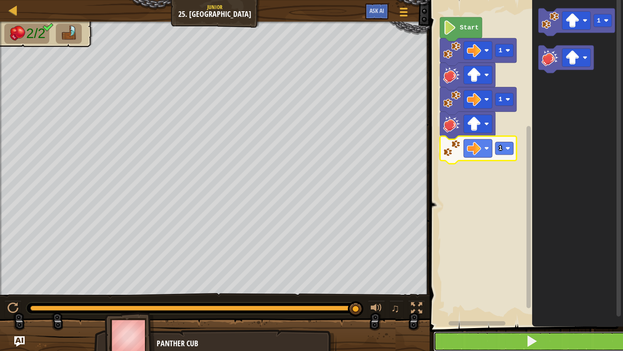
click at [525, 341] on button at bounding box center [532, 342] width 196 height 20
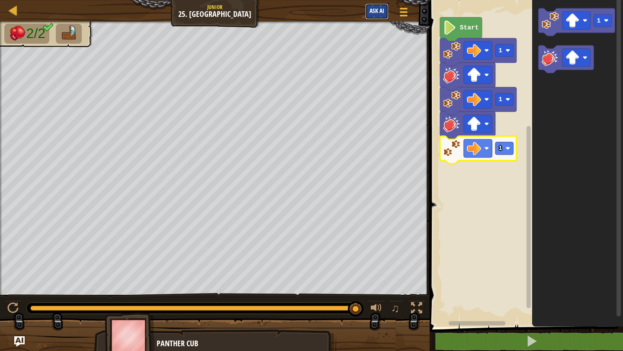
click at [368, 19] on button "Ask AI" at bounding box center [376, 11] width 23 height 16
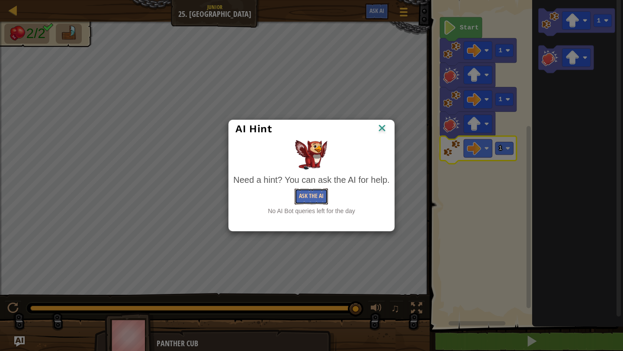
click at [316, 202] on button "Ask the AI" at bounding box center [311, 197] width 33 height 16
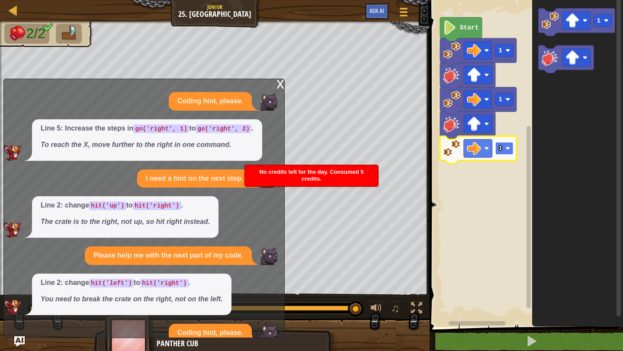
click at [508, 151] on rect "Blockly Workspace" at bounding box center [504, 148] width 18 height 13
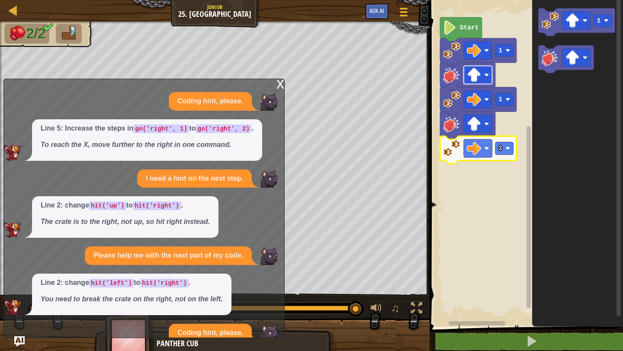
click at [479, 78] on image "Blockly Workspace" at bounding box center [474, 75] width 14 height 14
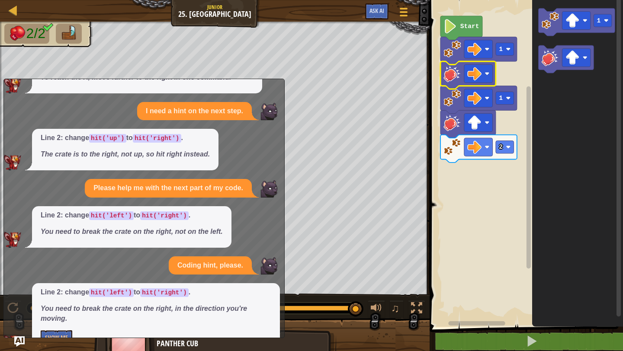
scroll to position [89, 0]
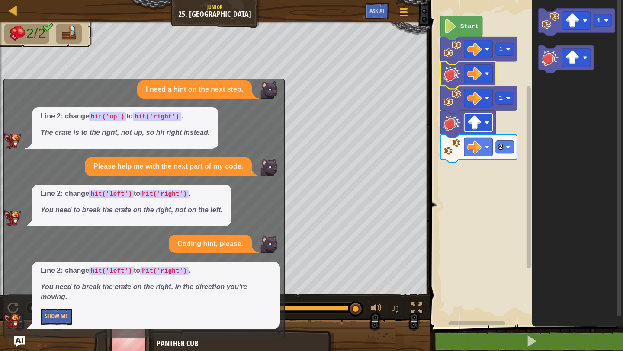
click at [487, 122] on image "Blockly Workspace" at bounding box center [487, 122] width 5 height 5
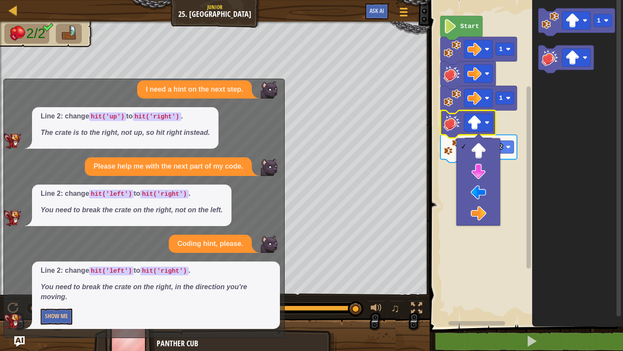
click at [501, 227] on rect "Blockly Workspace" at bounding box center [525, 161] width 196 height 331
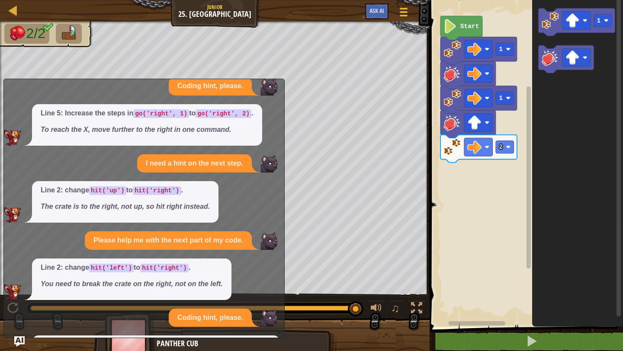
scroll to position [0, 0]
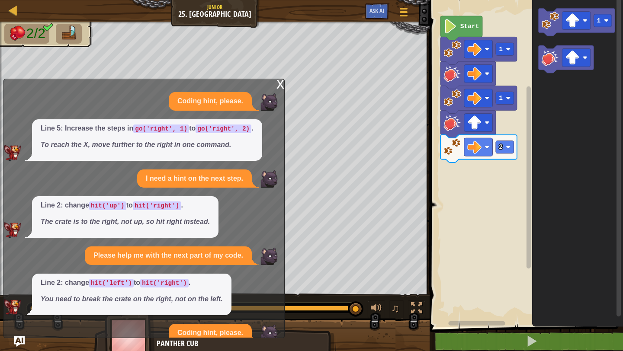
click at [280, 85] on div "x" at bounding box center [280, 83] width 8 height 9
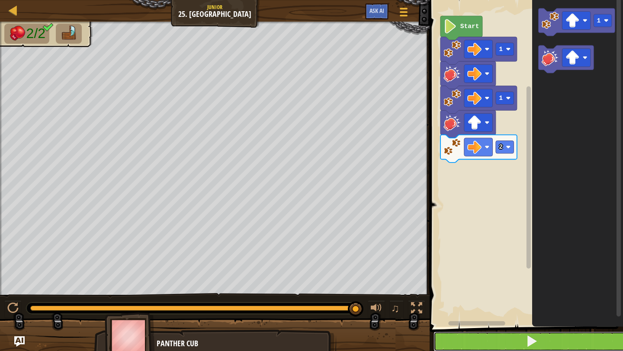
click at [496, 341] on button at bounding box center [532, 342] width 196 height 20
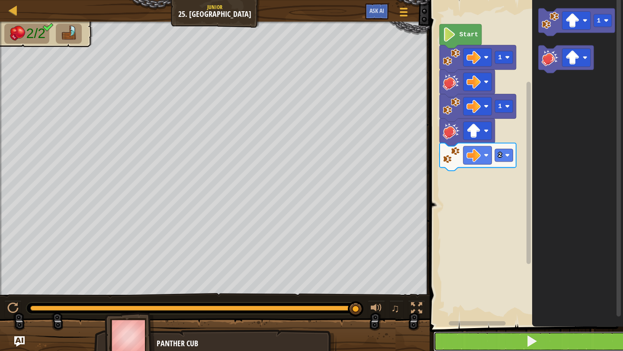
click at [498, 337] on button at bounding box center [532, 342] width 196 height 20
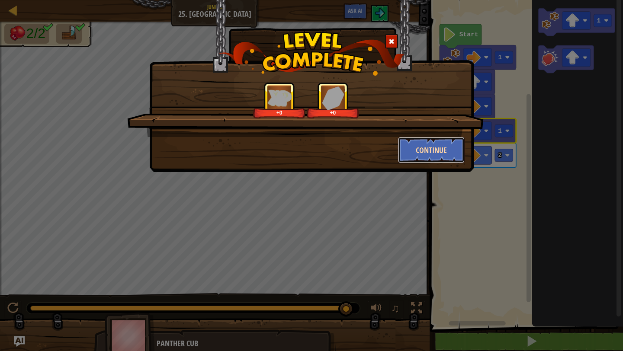
click at [439, 151] on button "Continue" at bounding box center [431, 150] width 67 height 26
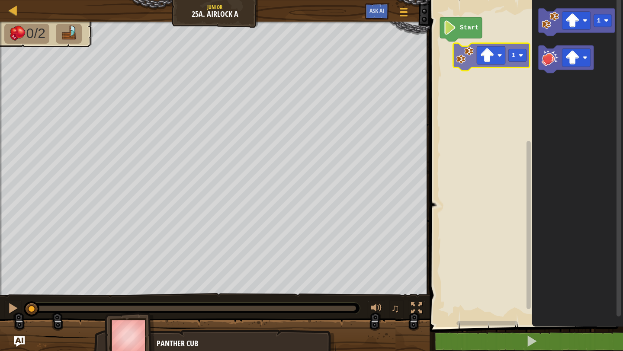
click at [463, 64] on div "Start 1 1" at bounding box center [525, 161] width 196 height 331
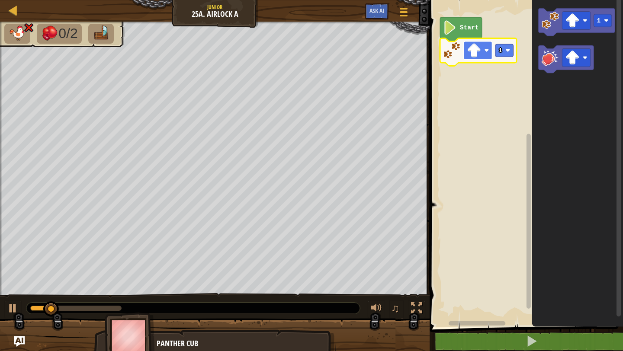
click at [490, 52] on rect "Blockly Workspace" at bounding box center [478, 51] width 29 height 18
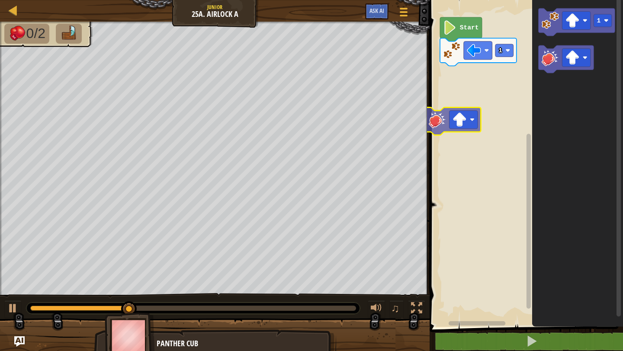
click at [438, 99] on div "Start 1 1" at bounding box center [525, 161] width 196 height 331
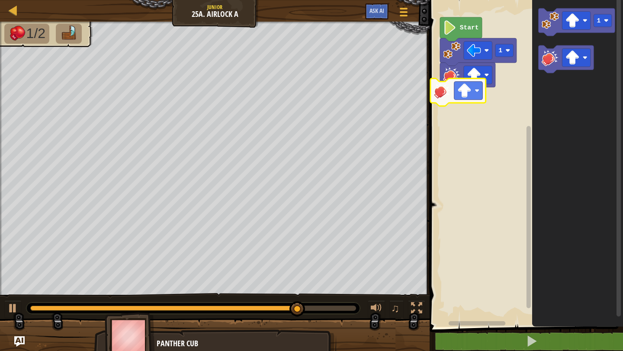
click at [436, 101] on div "1 Start 1" at bounding box center [525, 161] width 196 height 331
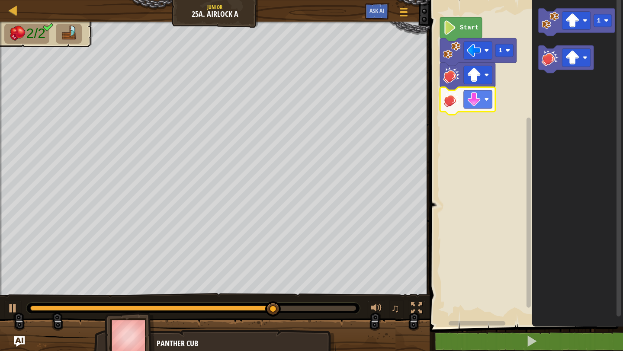
click at [549, 36] on icon "Blockly Workspace" at bounding box center [577, 161] width 91 height 331
click at [548, 32] on icon "Blockly Workspace" at bounding box center [577, 22] width 77 height 28
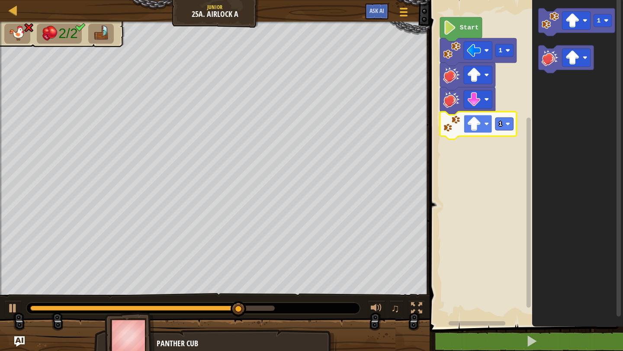
click at [482, 122] on rect "Blockly Workspace" at bounding box center [478, 124] width 29 height 18
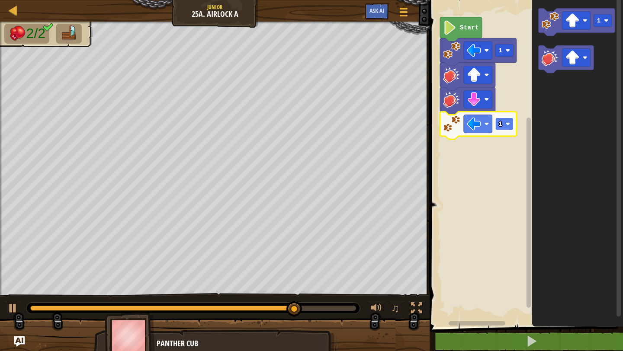
click at [505, 127] on rect "Blockly Workspace" at bounding box center [504, 124] width 18 height 13
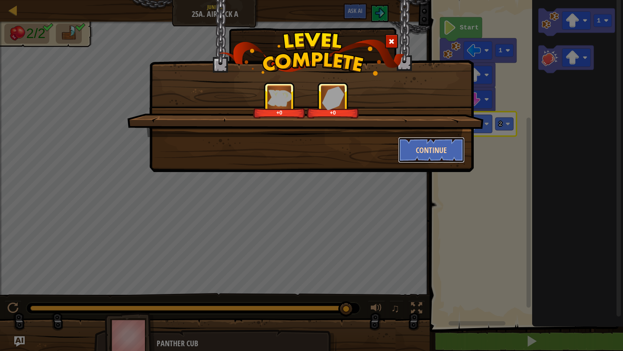
click at [440, 147] on button "Continue" at bounding box center [431, 150] width 67 height 26
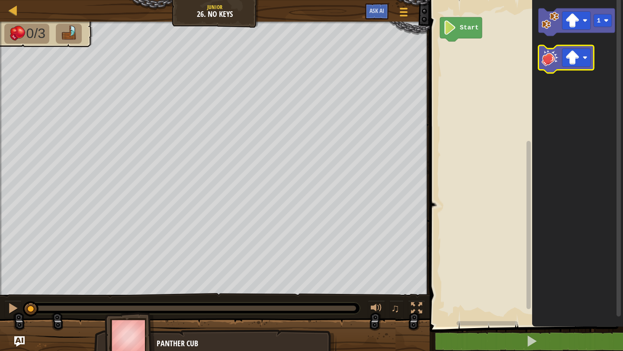
click at [559, 67] on icon "Blockly Workspace" at bounding box center [566, 59] width 55 height 28
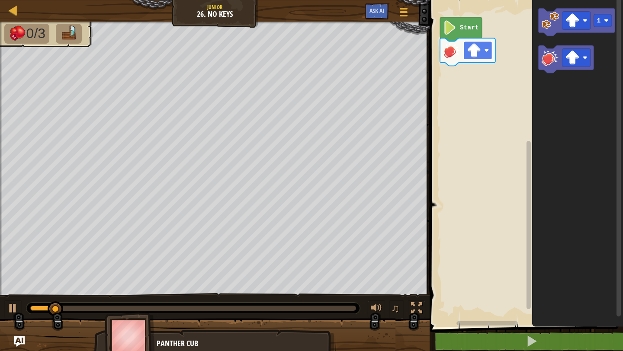
click at [483, 55] on rect "Blockly Workspace" at bounding box center [478, 51] width 29 height 18
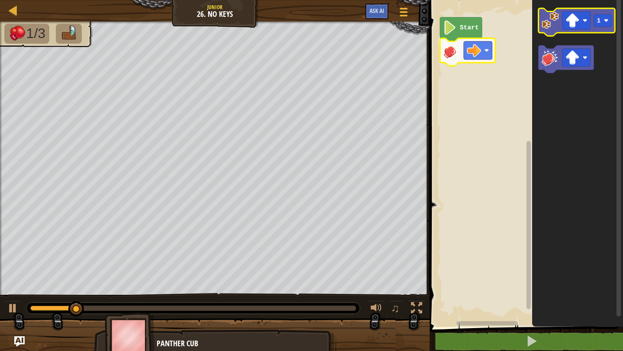
click at [546, 26] on image "Blockly Workspace" at bounding box center [550, 20] width 17 height 17
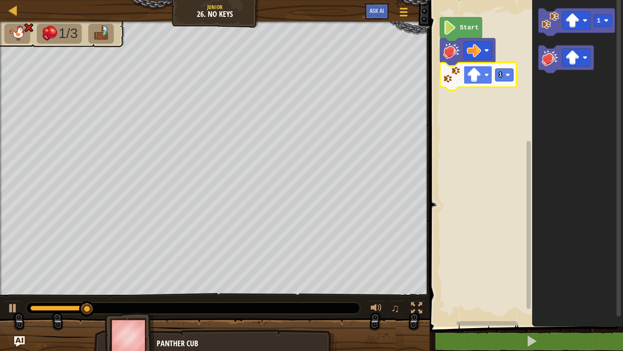
click at [485, 72] on rect "Blockly Workspace" at bounding box center [478, 75] width 29 height 18
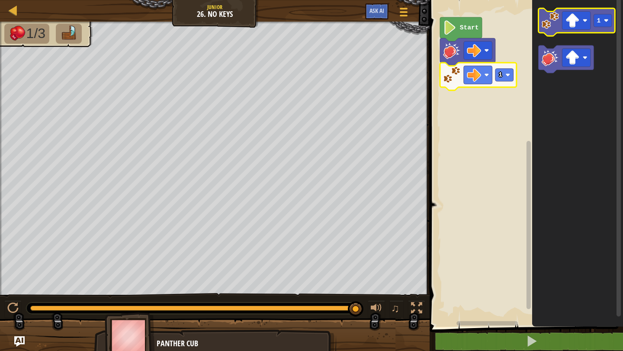
click at [550, 26] on image "Blockly Workspace" at bounding box center [550, 20] width 17 height 17
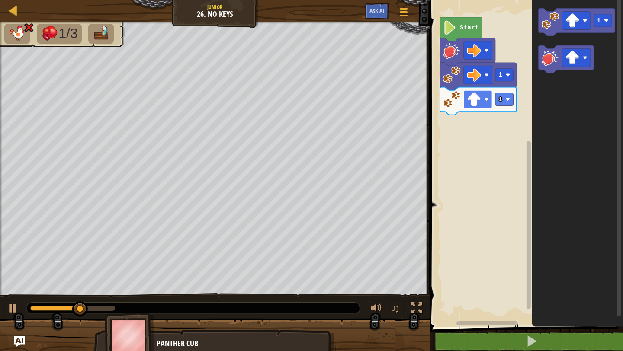
click at [485, 98] on image "Blockly Workspace" at bounding box center [487, 99] width 5 height 5
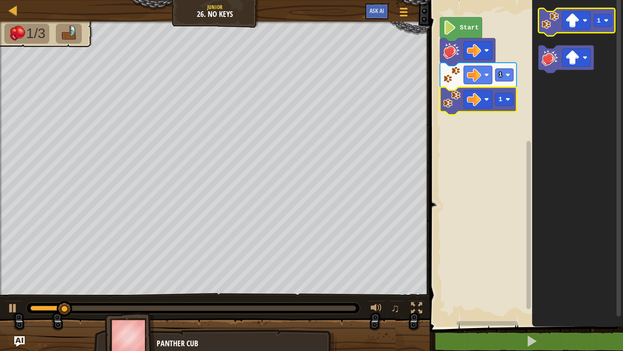
click at [550, 18] on image "Blockly Workspace" at bounding box center [550, 20] width 17 height 17
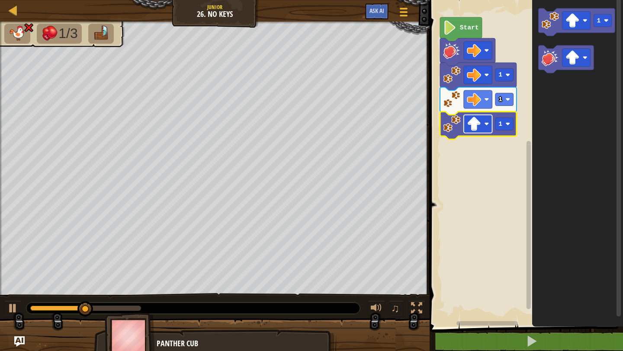
click at [483, 129] on rect "Blockly Workspace" at bounding box center [478, 124] width 29 height 18
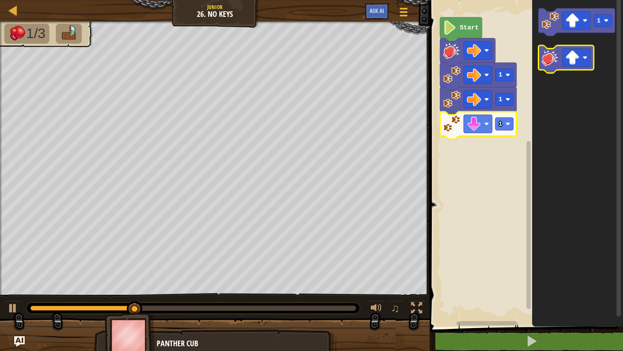
click at [543, 61] on image "Blockly Workspace" at bounding box center [550, 57] width 17 height 17
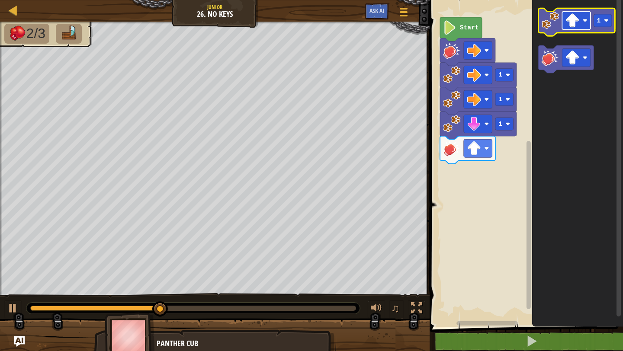
click at [562, 28] on rect "Blockly Workspace" at bounding box center [576, 21] width 29 height 18
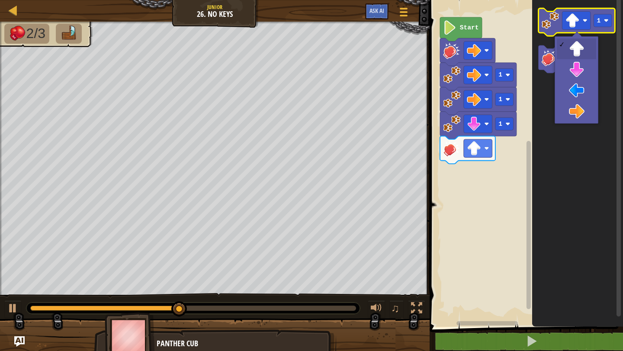
click at [547, 27] on image "Blockly Workspace" at bounding box center [550, 20] width 17 height 17
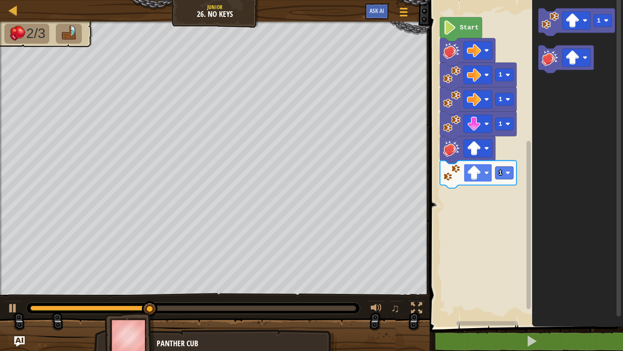
click at [479, 175] on image "Blockly Workspace" at bounding box center [474, 173] width 14 height 14
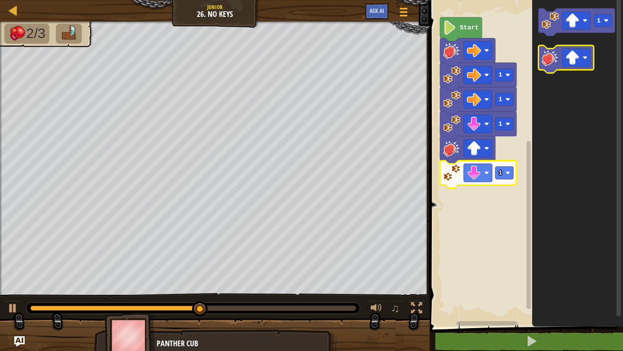
click at [545, 71] on rect "Blockly Workspace" at bounding box center [566, 59] width 55 height 28
click at [557, 55] on image "Blockly Workspace" at bounding box center [550, 57] width 17 height 17
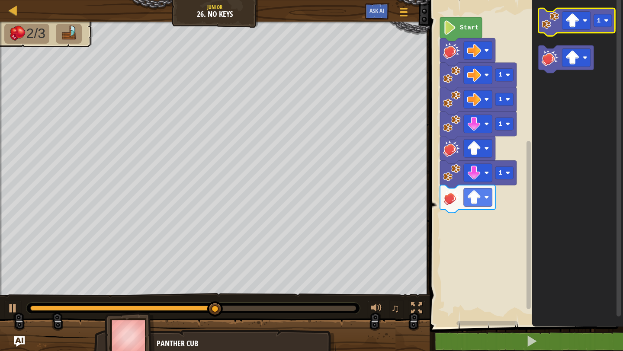
click at [543, 23] on image "Blockly Workspace" at bounding box center [550, 20] width 17 height 17
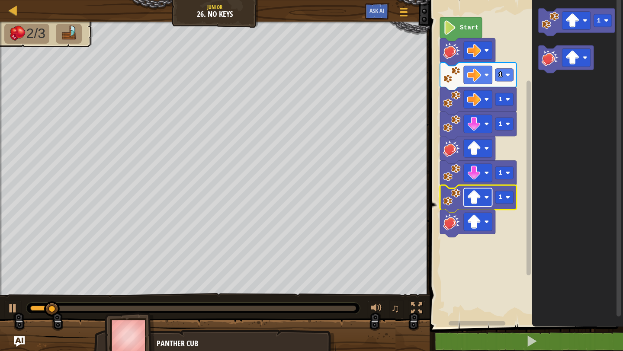
click at [485, 202] on rect "Blockly Workspace" at bounding box center [478, 197] width 29 height 18
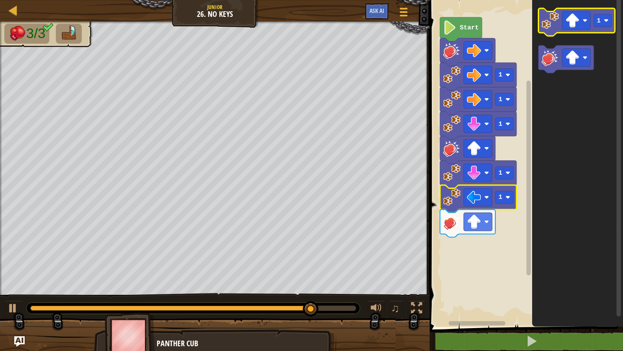
click at [543, 30] on icon "Blockly Workspace" at bounding box center [577, 22] width 77 height 28
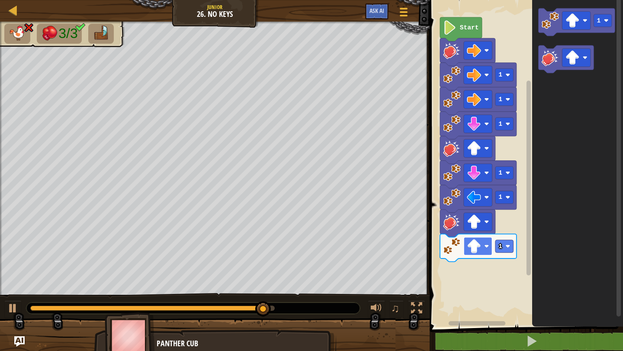
click at [478, 254] on rect "Blockly Workspace" at bounding box center [478, 247] width 29 height 18
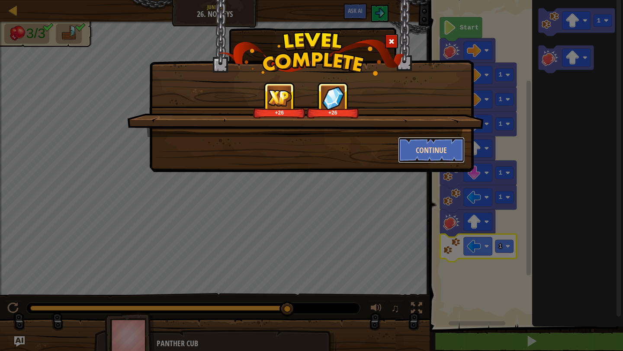
click at [428, 147] on button "Continue" at bounding box center [431, 150] width 67 height 26
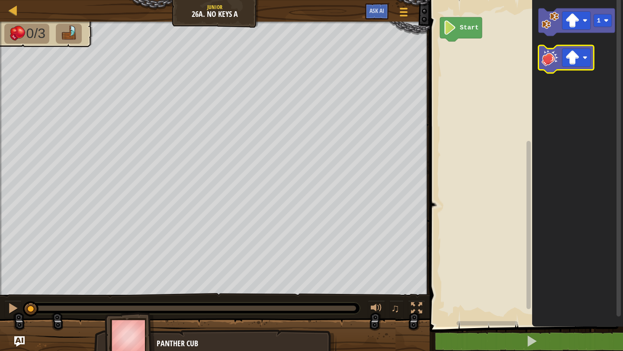
click at [557, 64] on image "Blockly Workspace" at bounding box center [550, 57] width 17 height 17
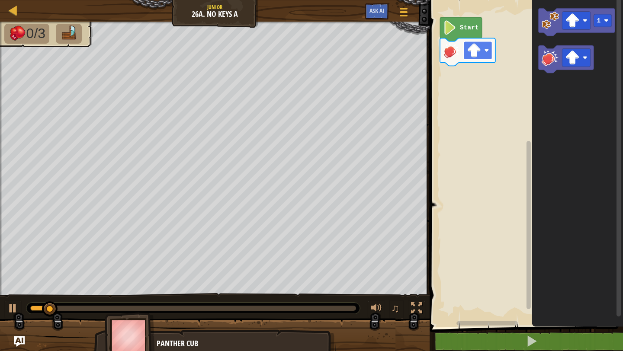
click at [476, 46] on image "Blockly Workspace" at bounding box center [474, 50] width 14 height 14
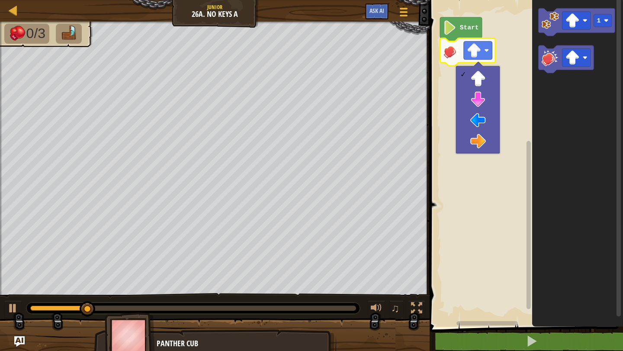
click at [506, 72] on rect "Blockly Workspace" at bounding box center [525, 161] width 196 height 331
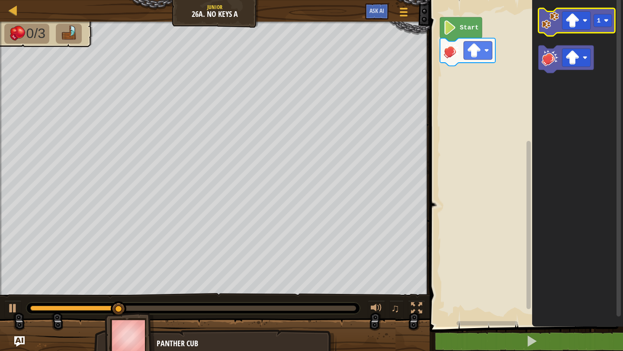
click at [553, 22] on image "Blockly Workspace" at bounding box center [550, 20] width 17 height 17
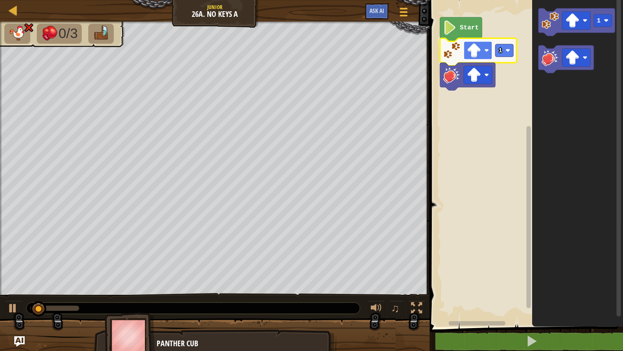
click at [480, 54] on image "Blockly Workspace" at bounding box center [474, 50] width 14 height 14
click at [483, 72] on rect "Blockly Workspace" at bounding box center [478, 75] width 29 height 18
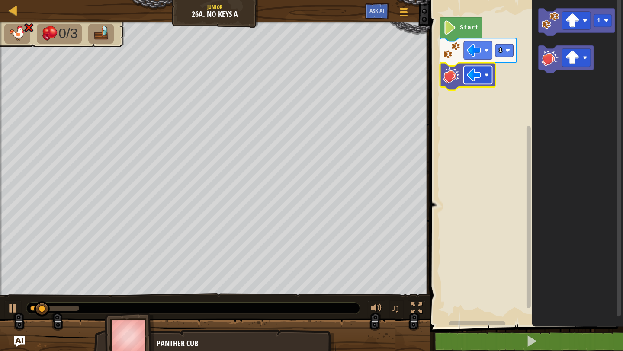
click at [483, 80] on rect "Blockly Workspace" at bounding box center [478, 75] width 29 height 18
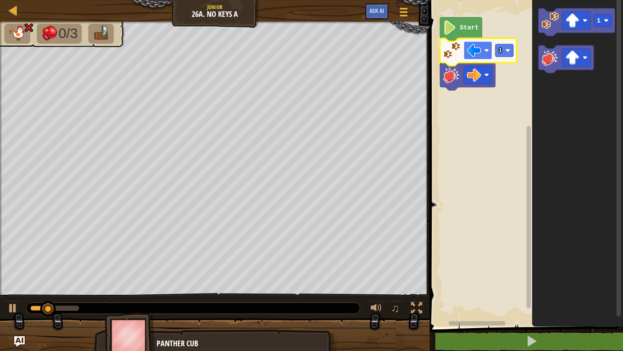
click at [479, 58] on rect "Blockly Workspace" at bounding box center [478, 51] width 29 height 18
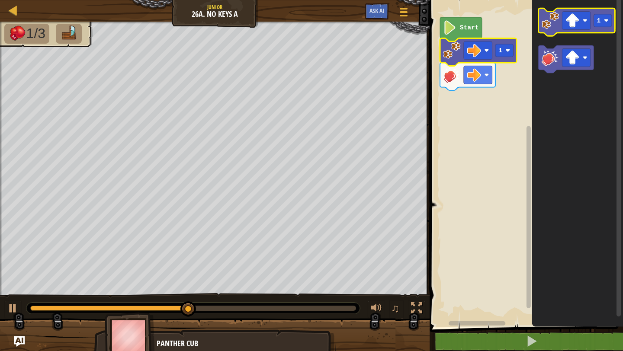
click at [553, 35] on icon "Blockly Workspace" at bounding box center [577, 22] width 77 height 28
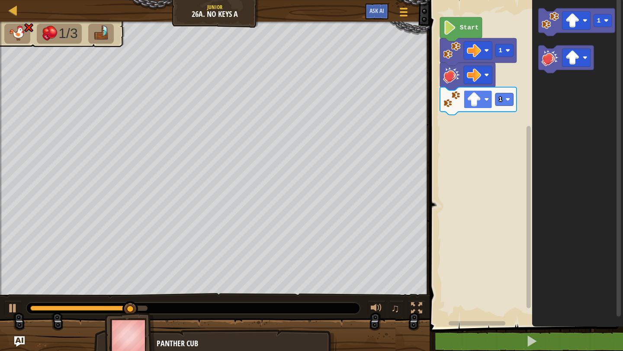
click at [479, 97] on image "Blockly Workspace" at bounding box center [474, 100] width 14 height 14
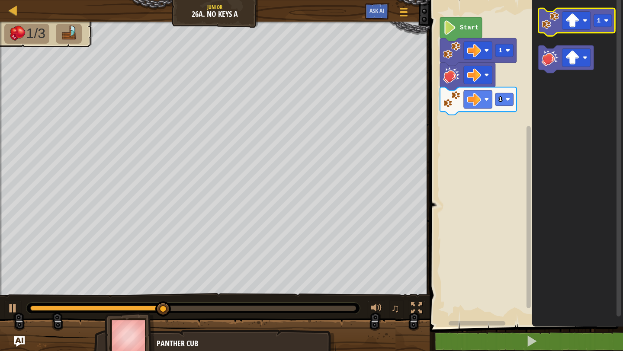
click at [546, 25] on image "Blockly Workspace" at bounding box center [550, 20] width 17 height 17
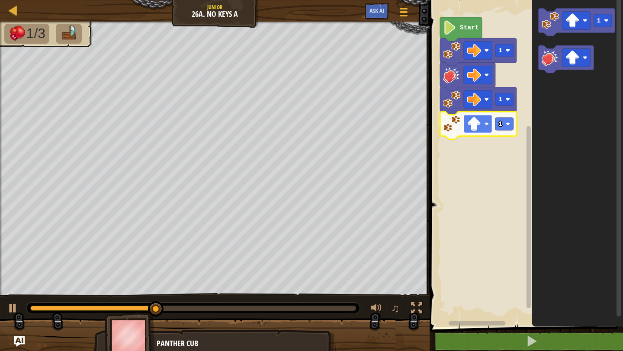
click at [491, 120] on rect "Blockly Workspace" at bounding box center [478, 124] width 29 height 18
click at [502, 129] on rect "Blockly Workspace" at bounding box center [504, 124] width 18 height 13
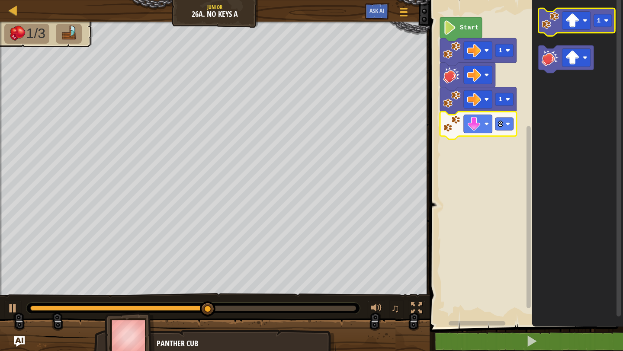
click at [551, 17] on image "Blockly Workspace" at bounding box center [550, 20] width 17 height 17
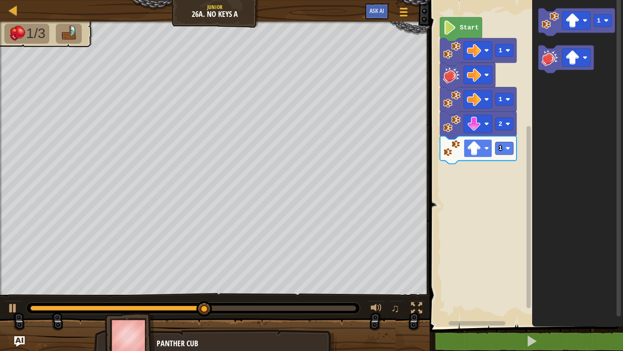
click at [483, 155] on rect "Blockly Workspace" at bounding box center [478, 148] width 29 height 18
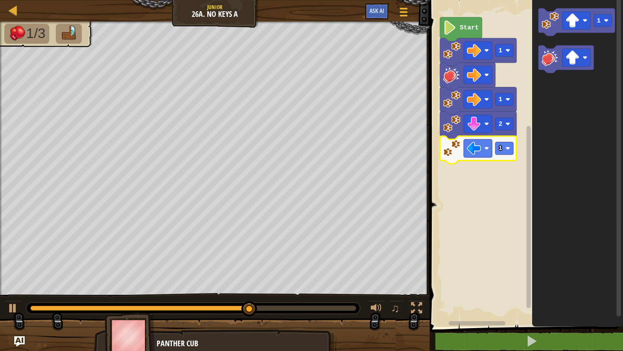
click at [551, 71] on icon "Blockly Workspace" at bounding box center [566, 59] width 55 height 28
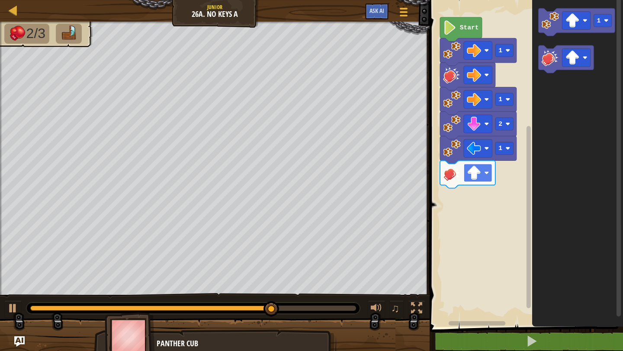
click at [483, 177] on rect "Blockly Workspace" at bounding box center [478, 173] width 29 height 18
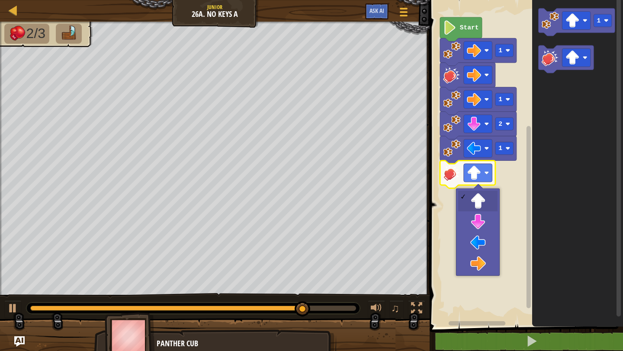
click at [562, 128] on icon "Blockly Workspace" at bounding box center [577, 161] width 91 height 331
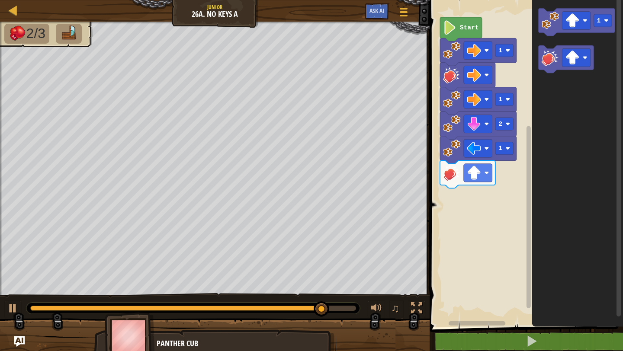
click at [543, 38] on icon "Blockly Workspace" at bounding box center [577, 161] width 91 height 331
click at [543, 33] on rect "Blockly Workspace" at bounding box center [577, 22] width 77 height 28
click at [546, 31] on icon "Blockly Workspace" at bounding box center [577, 22] width 77 height 28
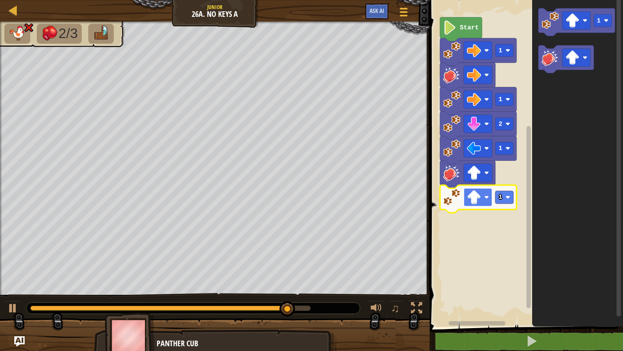
click at [490, 200] on rect "Blockly Workspace" at bounding box center [478, 197] width 29 height 18
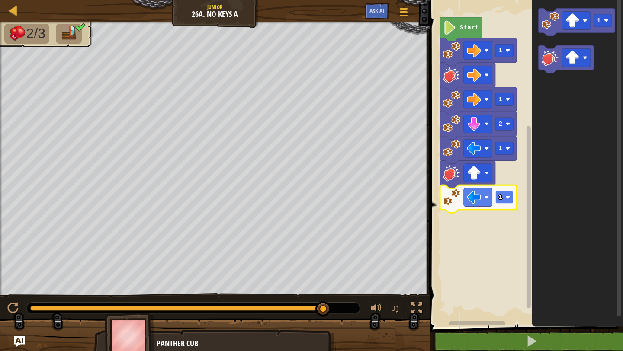
click at [510, 197] on image "Blockly Workspace" at bounding box center [508, 197] width 5 height 5
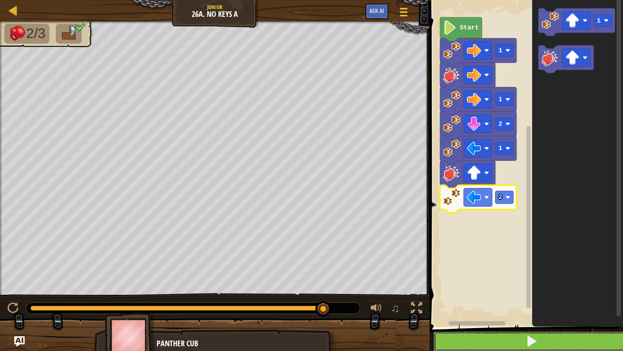
click at [462, 339] on button at bounding box center [532, 342] width 196 height 20
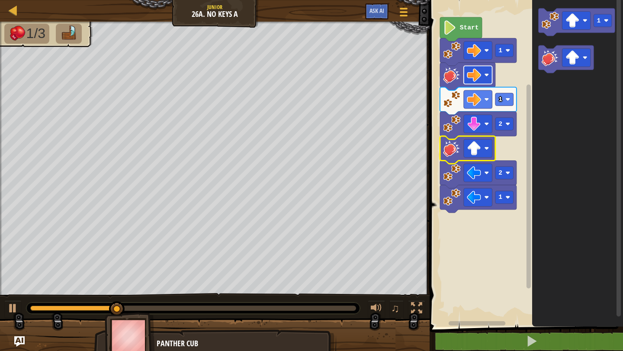
click at [485, 74] on image "Blockly Workspace" at bounding box center [487, 75] width 5 height 5
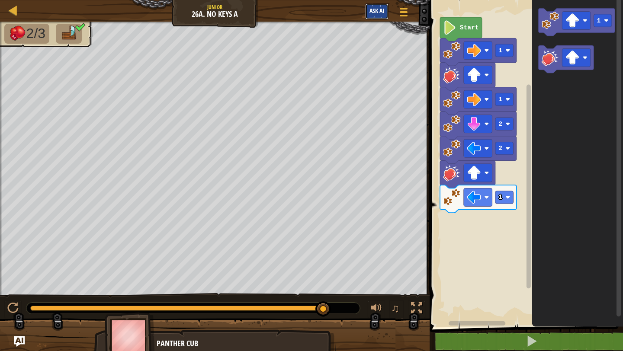
click at [381, 12] on span "Ask AI" at bounding box center [376, 10] width 15 height 8
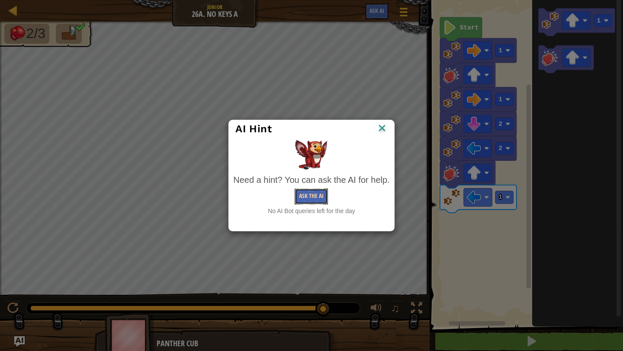
click at [309, 198] on button "Ask the AI" at bounding box center [311, 197] width 33 height 16
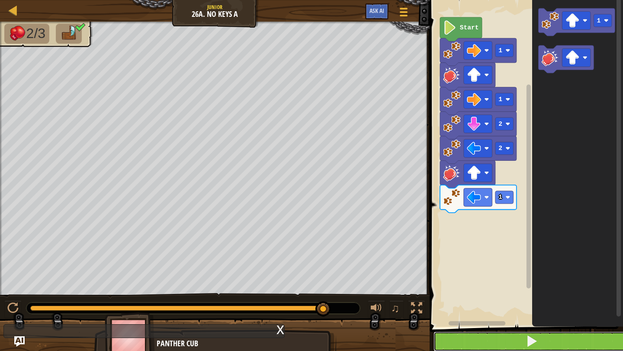
click at [471, 346] on button at bounding box center [532, 342] width 196 height 20
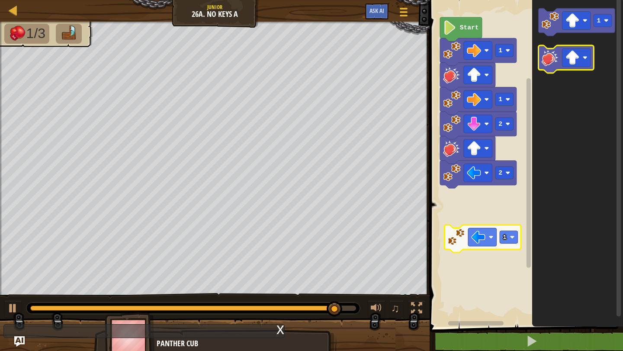
click at [547, 50] on image "Blockly Workspace" at bounding box center [550, 57] width 17 height 17
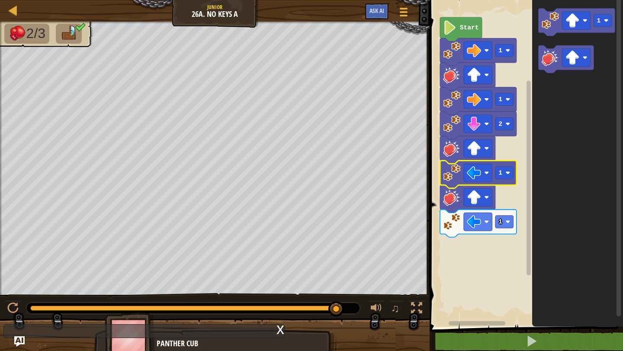
click at [453, 34] on image "Blockly Workspace" at bounding box center [449, 27] width 13 height 14
click at [493, 77] on icon "Blockly Workspace" at bounding box center [467, 77] width 55 height 28
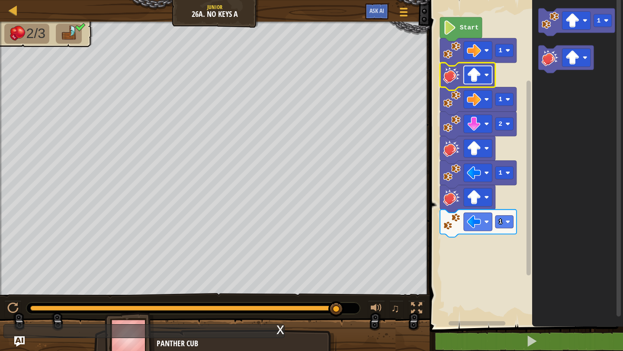
click at [486, 77] on g "Blockly Workspace" at bounding box center [478, 75] width 29 height 18
click at [455, 29] on image "Blockly Workspace" at bounding box center [449, 27] width 13 height 14
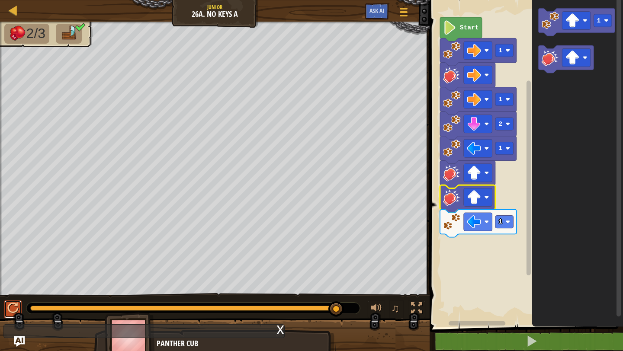
click at [8, 314] on div at bounding box center [12, 308] width 11 height 11
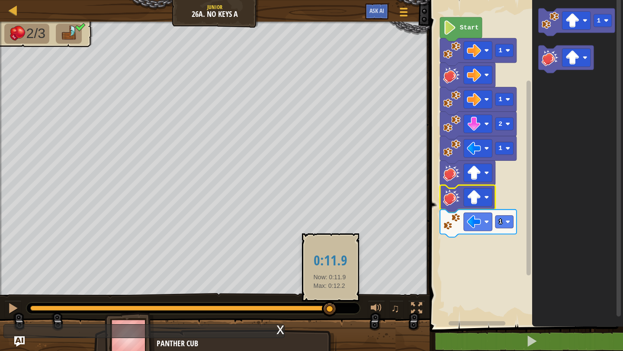
drag, startPoint x: 50, startPoint y: 311, endPoint x: 330, endPoint y: 308, distance: 279.9
click at [330, 308] on div at bounding box center [330, 310] width 16 height 16
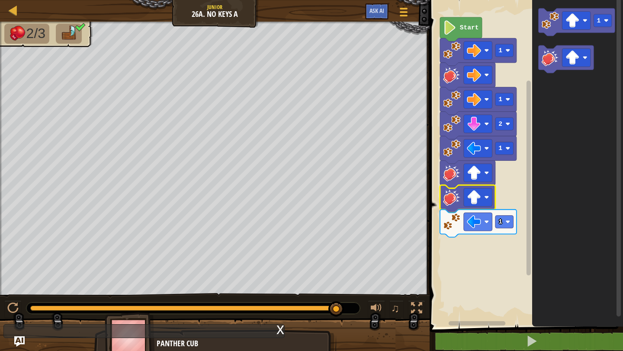
click at [277, 331] on div "x" at bounding box center [280, 329] width 8 height 9
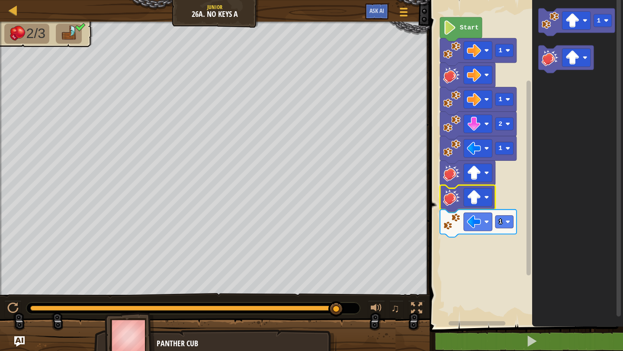
click at [168, 349] on div "Panther Cub" at bounding box center [242, 343] width 171 height 11
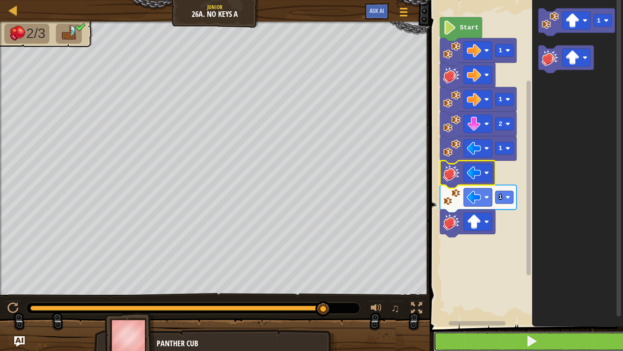
click at [484, 345] on button at bounding box center [532, 342] width 196 height 20
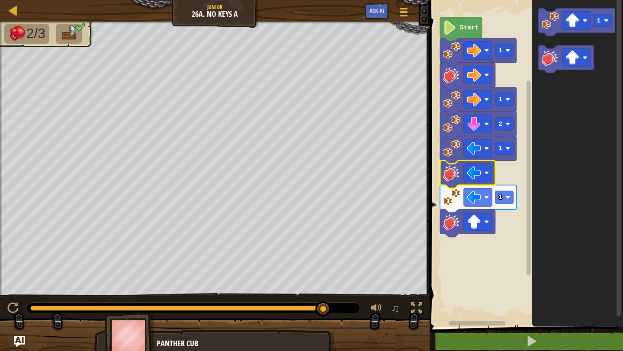
click at [18, 338] on img "Ask AI" at bounding box center [19, 341] width 11 height 11
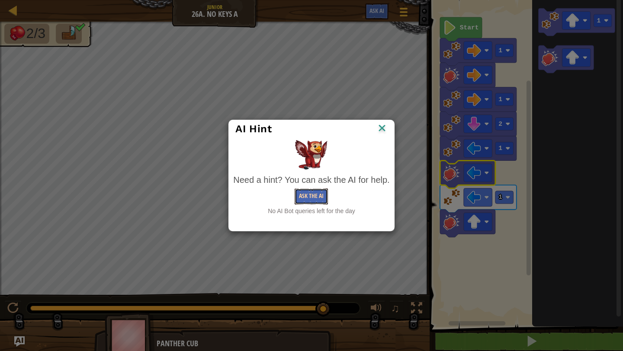
click at [317, 191] on button "Ask the AI" at bounding box center [311, 197] width 33 height 16
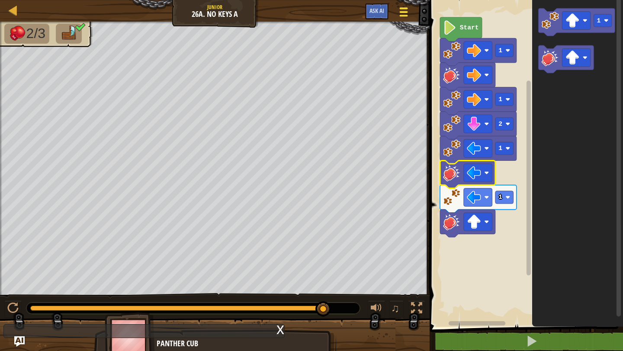
click at [405, 16] on span at bounding box center [404, 16] width 8 height 2
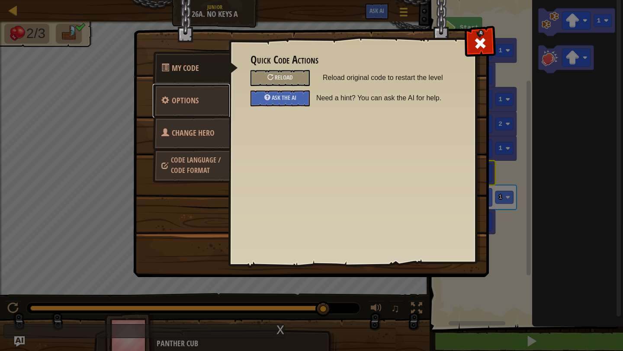
click at [185, 97] on span "Options" at bounding box center [185, 100] width 27 height 11
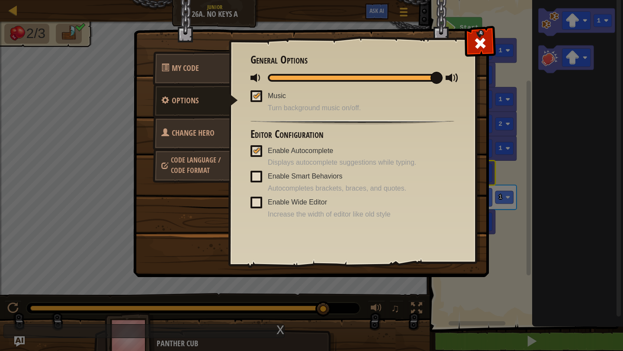
click at [192, 128] on span "Change Hero" at bounding box center [193, 133] width 43 height 11
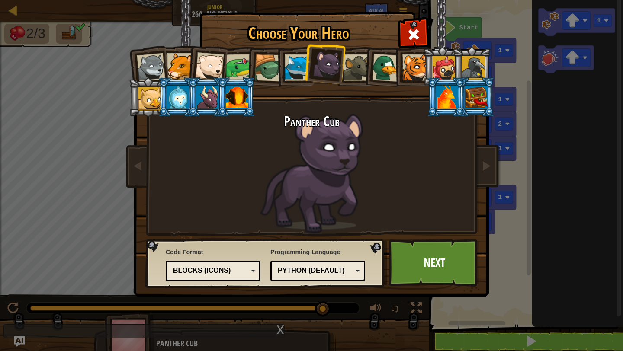
click at [156, 70] on div at bounding box center [151, 67] width 29 height 29
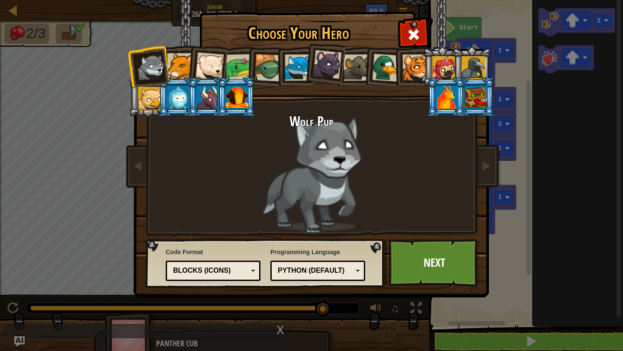
click at [186, 63] on div at bounding box center [180, 66] width 26 height 26
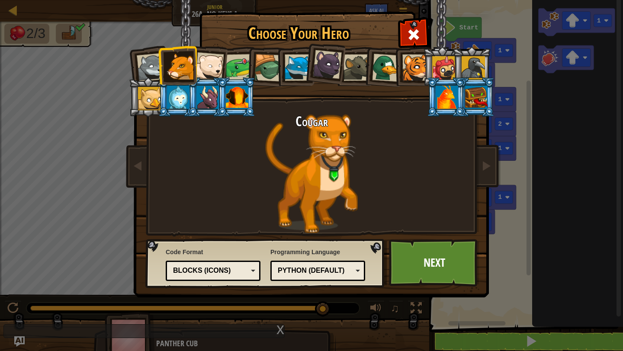
click at [209, 64] on div at bounding box center [209, 66] width 29 height 29
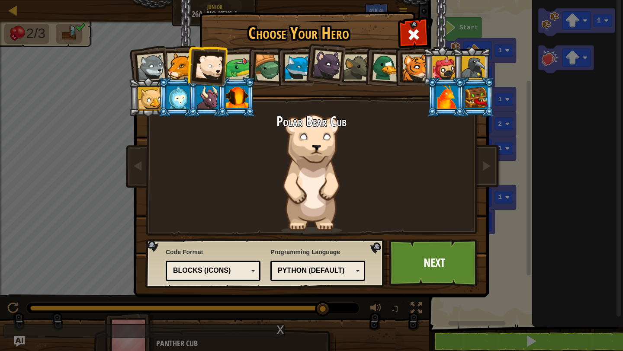
click at [232, 65] on div at bounding box center [239, 67] width 27 height 27
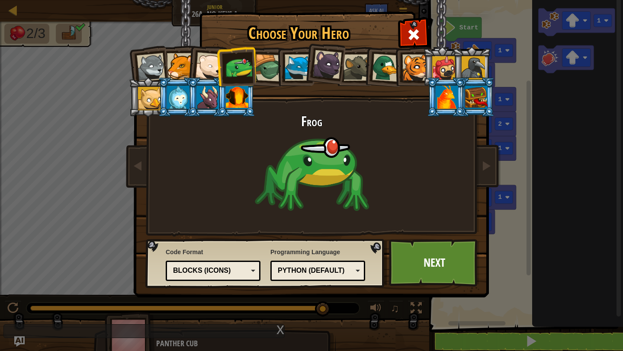
click at [265, 64] on div at bounding box center [268, 68] width 28 height 28
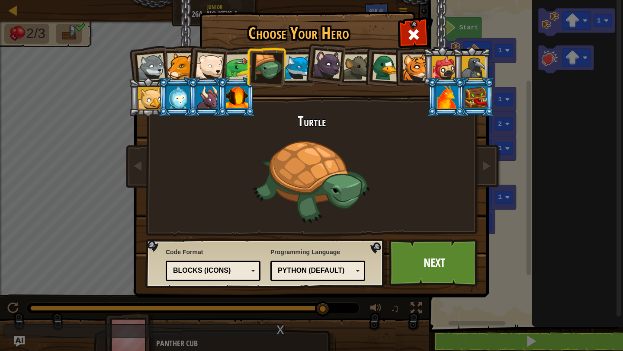
click at [302, 63] on div at bounding box center [298, 68] width 26 height 26
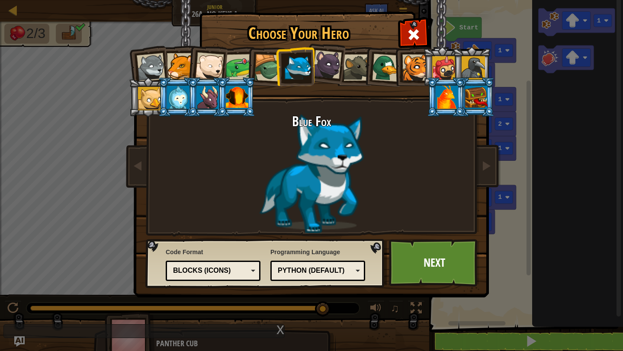
click at [232, 270] on div "Blocks (Icons)" at bounding box center [210, 271] width 75 height 10
click at [240, 233] on img at bounding box center [313, 143] width 375 height 310
click at [324, 73] on div at bounding box center [327, 64] width 29 height 29
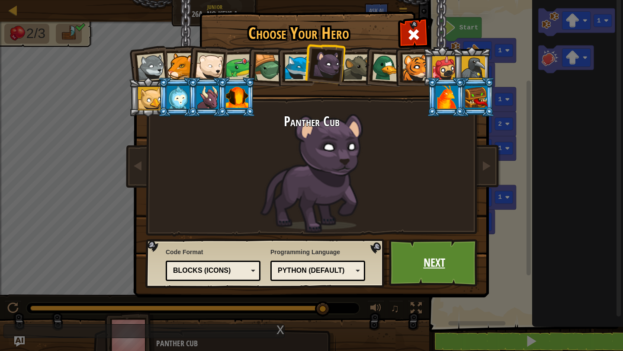
click at [454, 279] on link "Next" at bounding box center [434, 263] width 90 height 48
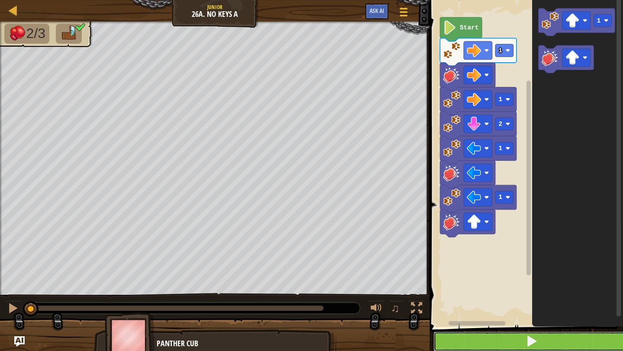
click at [518, 341] on button at bounding box center [532, 342] width 196 height 20
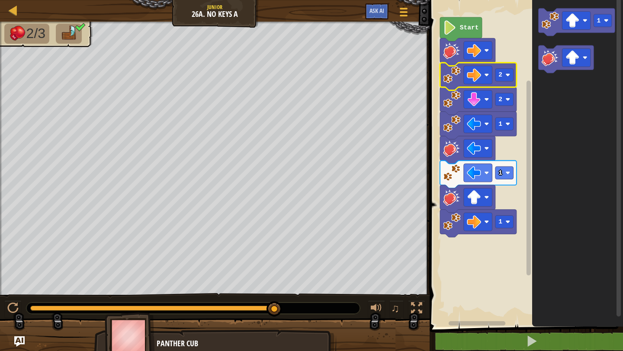
click at [447, 22] on image "Blockly Workspace" at bounding box center [449, 27] width 13 height 14
click at [450, 29] on image "Blockly Workspace" at bounding box center [449, 27] width 13 height 14
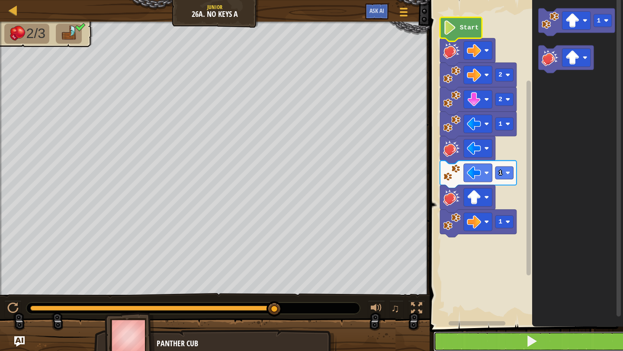
click at [492, 337] on button at bounding box center [532, 342] width 196 height 20
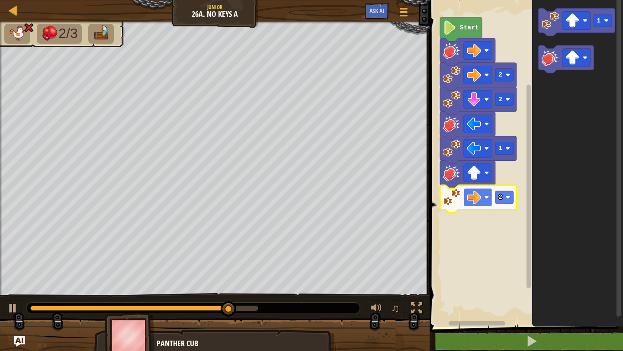
click at [483, 200] on rect "Blockly Workspace" at bounding box center [478, 197] width 29 height 18
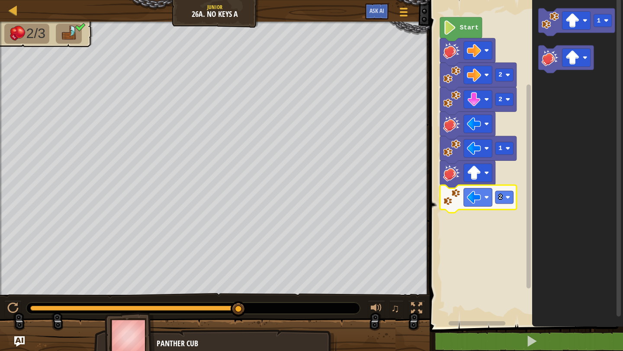
drag, startPoint x: 241, startPoint y: 305, endPoint x: 302, endPoint y: 304, distance: 61.5
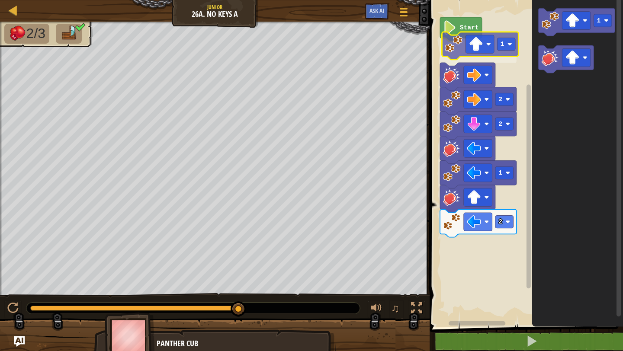
click at [456, 48] on div "Start 1 2 2 1 2 1 1" at bounding box center [525, 161] width 196 height 331
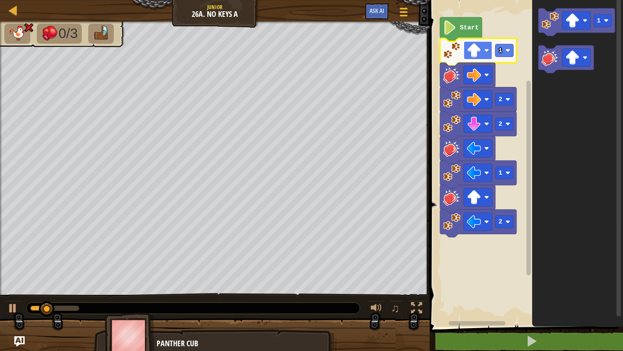
click at [485, 50] on image "Blockly Workspace" at bounding box center [487, 50] width 5 height 5
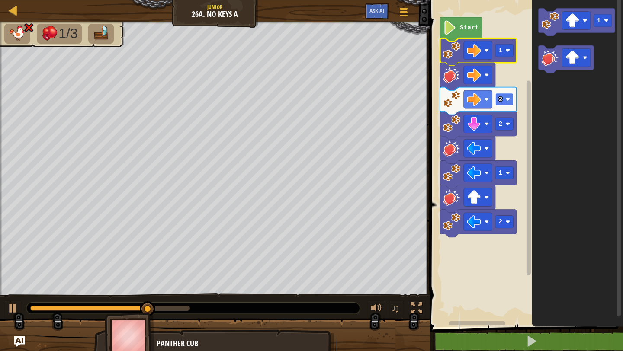
click at [513, 103] on rect "Blockly Workspace" at bounding box center [504, 99] width 18 height 13
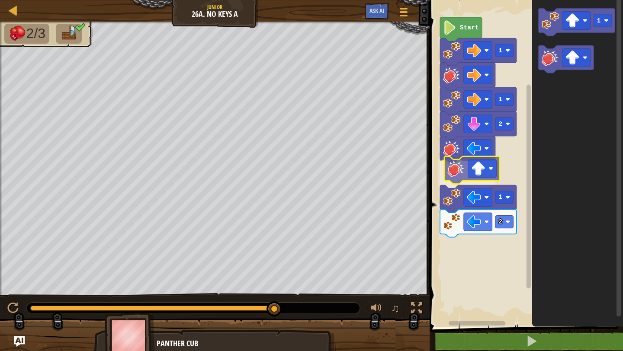
click at [459, 171] on div "1 2 1 2 1 Start 1" at bounding box center [525, 161] width 196 height 331
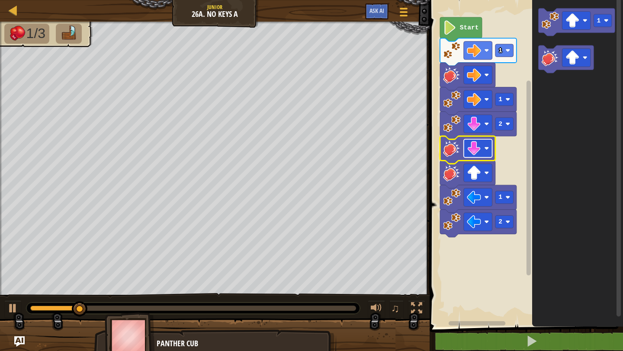
click at [482, 151] on rect "Blockly Workspace" at bounding box center [478, 148] width 29 height 18
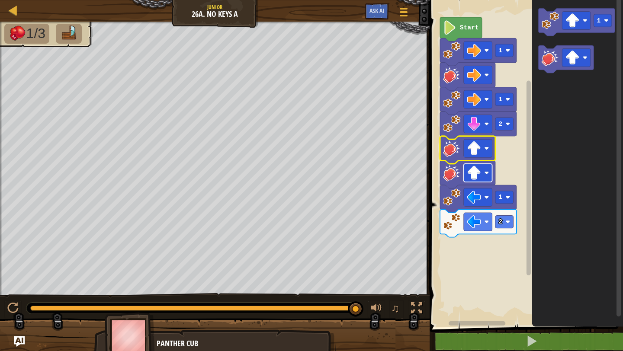
click at [488, 171] on image "Blockly Workspace" at bounding box center [487, 172] width 5 height 5
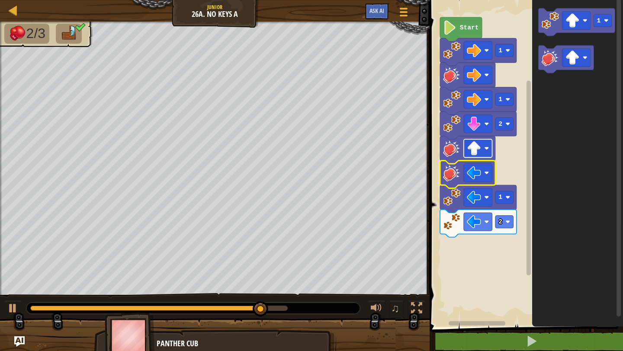
click at [484, 149] on rect "Blockly Workspace" at bounding box center [478, 148] width 29 height 18
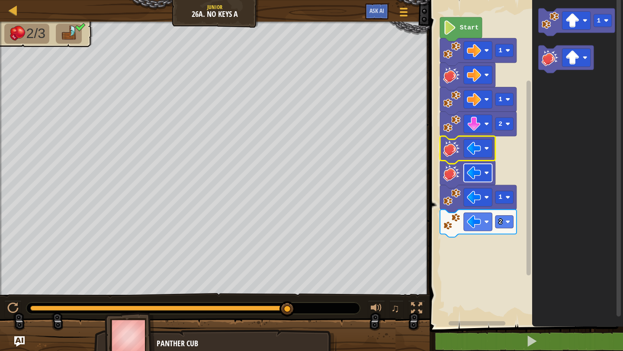
click at [481, 173] on image "Blockly Workspace" at bounding box center [474, 173] width 14 height 14
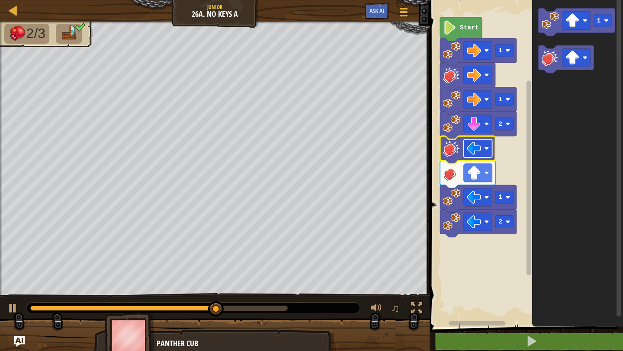
click at [482, 152] on rect "Blockly Workspace" at bounding box center [478, 148] width 29 height 18
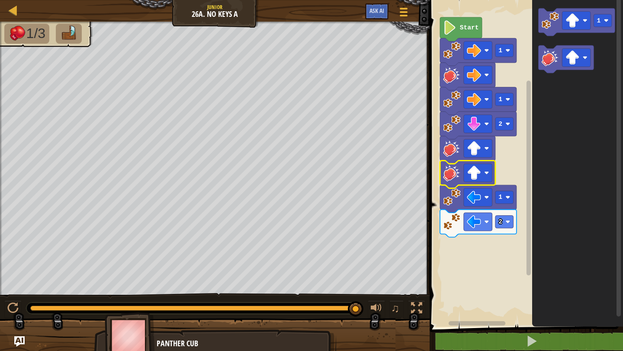
click at [481, 170] on image "Blockly Workspace" at bounding box center [474, 173] width 14 height 14
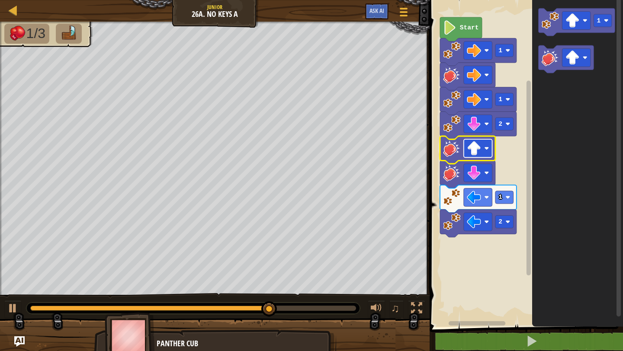
click at [484, 156] on rect "Blockly Workspace" at bounding box center [478, 148] width 29 height 18
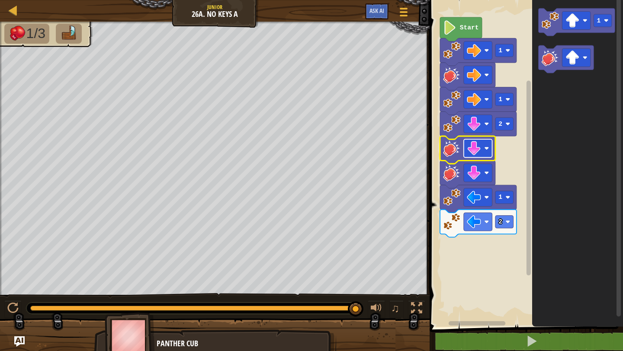
click at [488, 152] on rect "Blockly Workspace" at bounding box center [478, 148] width 29 height 18
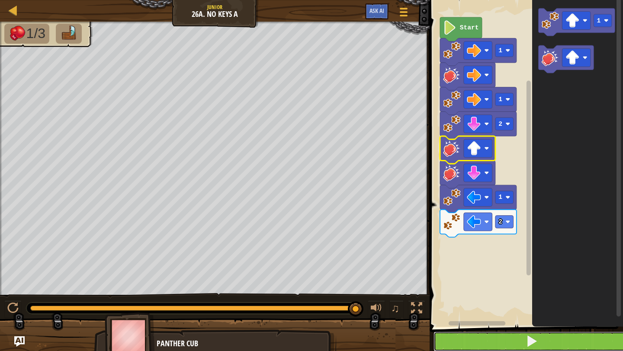
click at [528, 341] on span at bounding box center [532, 341] width 12 height 12
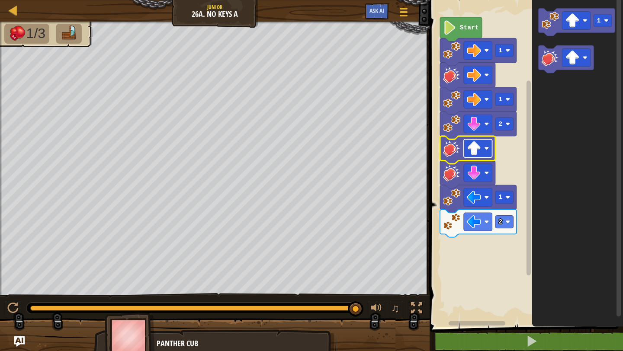
click at [480, 153] on image "Blockly Workspace" at bounding box center [474, 148] width 14 height 14
click at [490, 173] on rect "Blockly Workspace" at bounding box center [478, 173] width 29 height 18
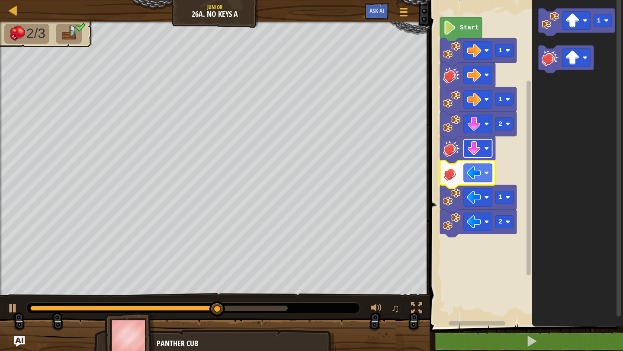
click at [478, 153] on image "Blockly Workspace" at bounding box center [474, 148] width 14 height 14
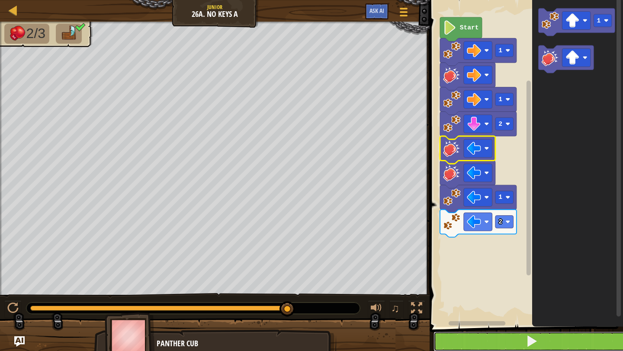
click at [477, 332] on button at bounding box center [532, 342] width 196 height 20
